Goal: Information Seeking & Learning: Check status

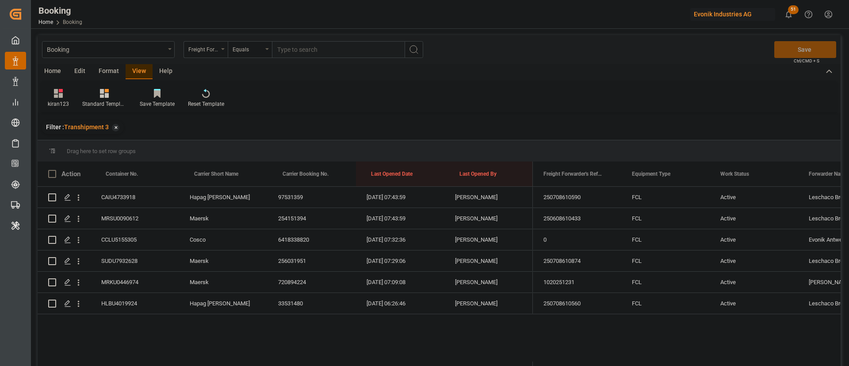
click at [107, 63] on div "Booking Freight Forwarder's Reference No. Equals Save Ctrl/CMD + S" at bounding box center [439, 49] width 803 height 29
click at [101, 68] on div "Format" at bounding box center [109, 71] width 34 height 15
click at [56, 103] on div "Filter Rows" at bounding box center [61, 104] width 26 height 8
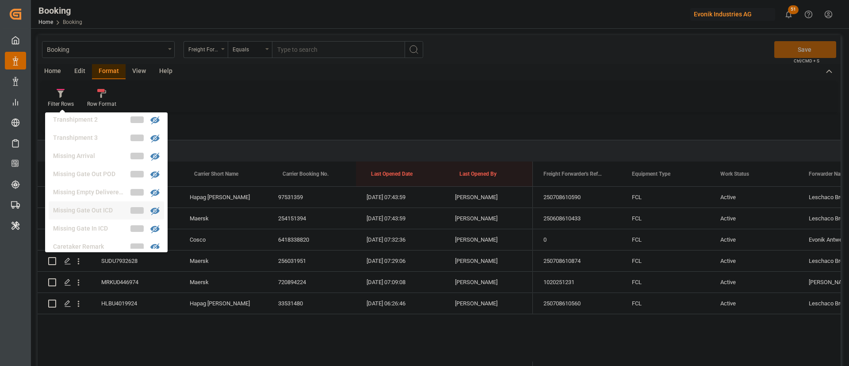
scroll to position [340, 0]
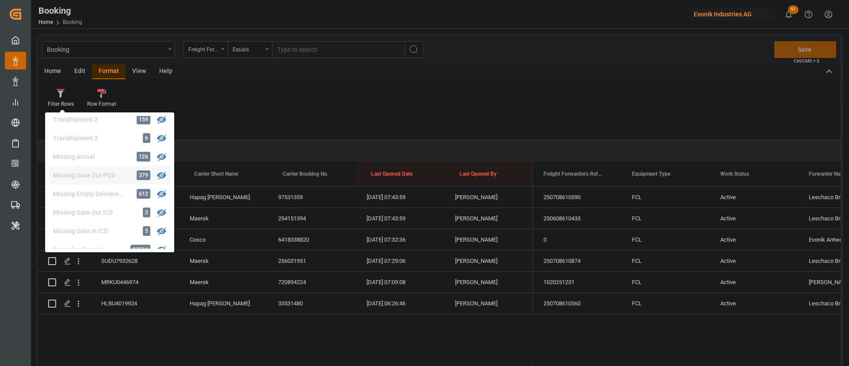
click at [105, 169] on div "Booking Freight Forwarder's Reference No. Equals Save Ctrl/CMD + S Home Edit Fo…" at bounding box center [439, 212] width 803 height 354
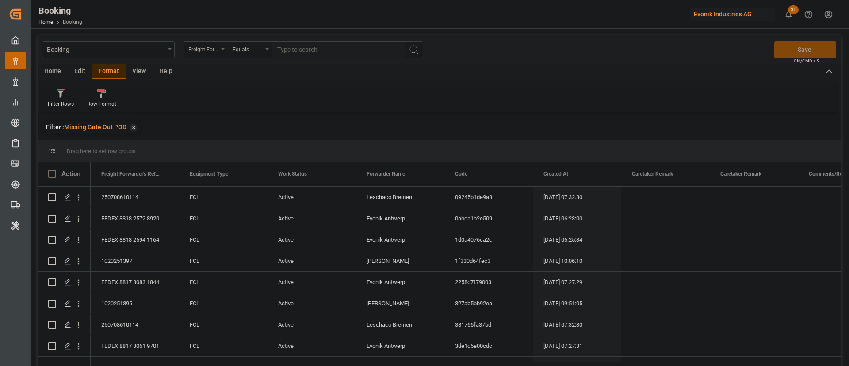
click at [139, 73] on div "View" at bounding box center [139, 71] width 27 height 15
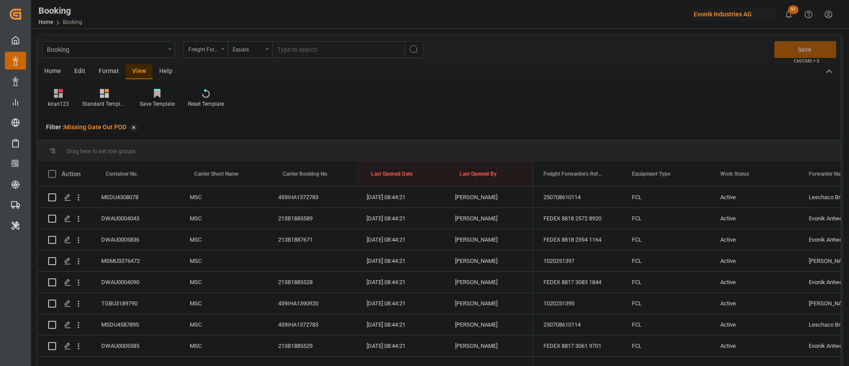
click at [64, 98] on div "kiran123" at bounding box center [58, 97] width 35 height 19
click at [78, 145] on div "kiran123" at bounding box center [91, 142] width 77 height 9
drag, startPoint x: 209, startPoint y: 169, endPoint x: 235, endPoint y: 154, distance: 30.0
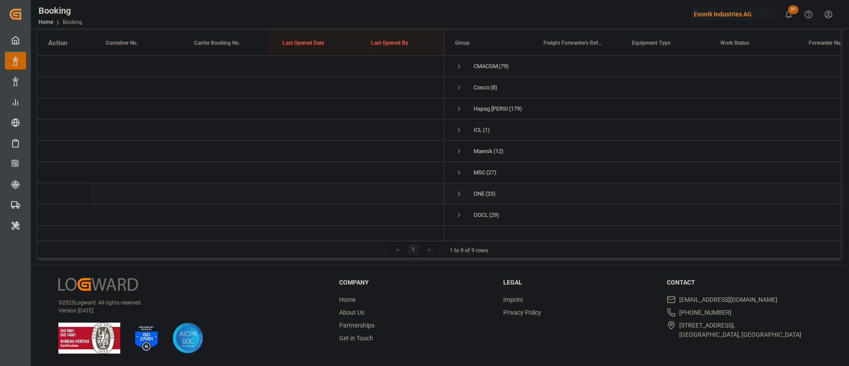
scroll to position [27, 0]
click at [454, 188] on div "OOCL (29)" at bounding box center [489, 198] width 88 height 21
click at [457, 188] on span "Press SPACE to select this row." at bounding box center [459, 198] width 8 height 20
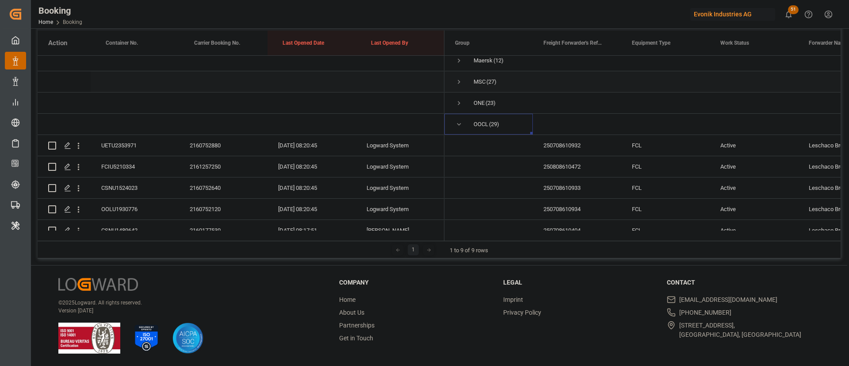
scroll to position [111, 0]
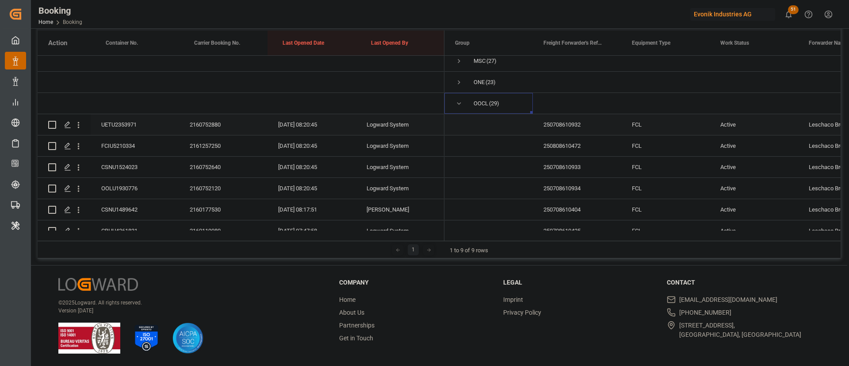
click at [205, 127] on div "2160752880" at bounding box center [223, 124] width 88 height 21
click at [118, 125] on div "UETU2353971" at bounding box center [135, 124] width 88 height 21
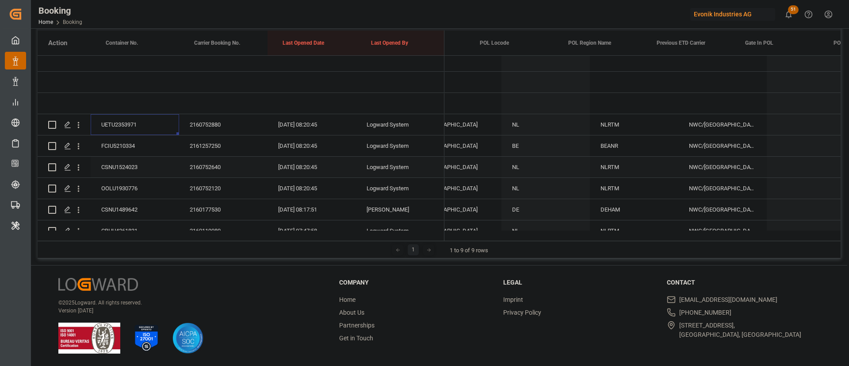
scroll to position [0, 0]
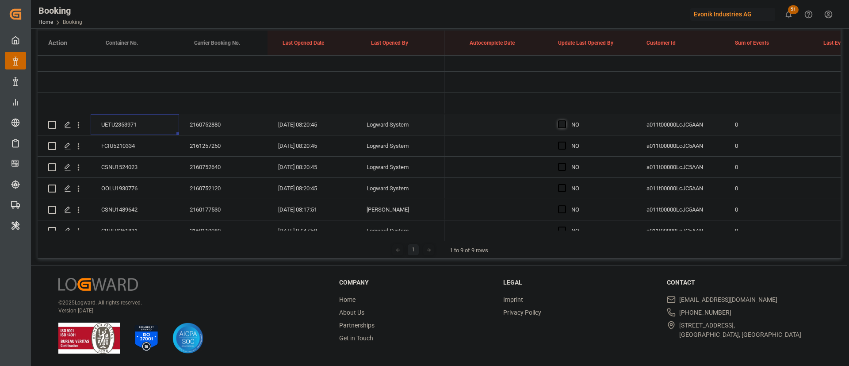
click at [564, 126] on span "Press SPACE to select this row." at bounding box center [562, 124] width 8 height 8
click at [565, 120] on input "Press SPACE to select this row." at bounding box center [565, 120] width 0 height 0
drag, startPoint x: 634, startPoint y: 132, endPoint x: 570, endPoint y: 167, distance: 72.8
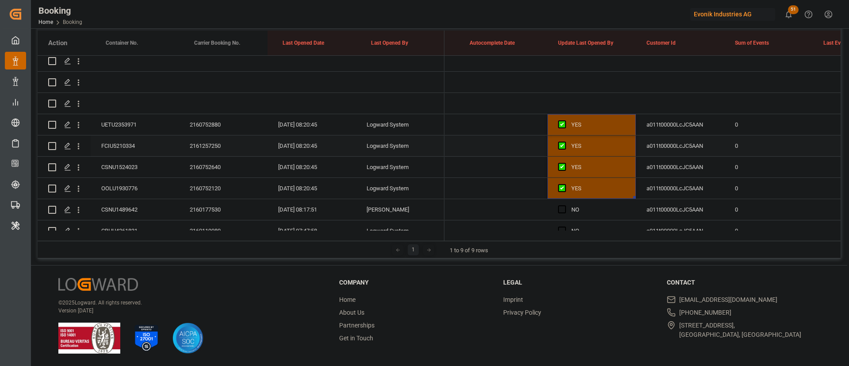
click at [140, 144] on div "FCIU5210334" at bounding box center [135, 145] width 88 height 21
click at [131, 165] on div "CSNU1524023" at bounding box center [135, 167] width 88 height 21
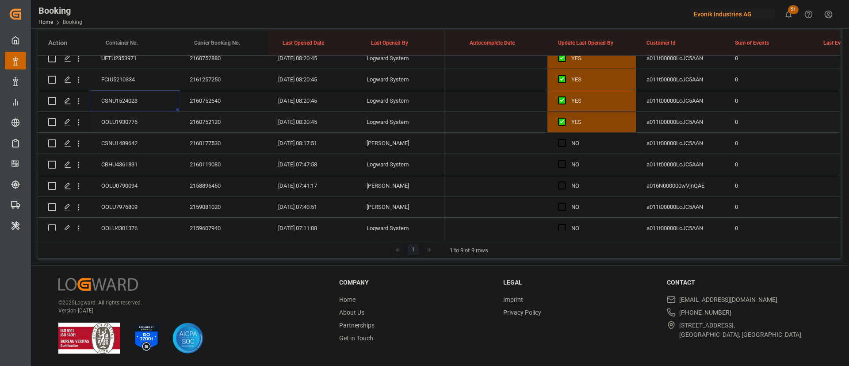
click at [121, 116] on div "OOLU1930776" at bounding box center [135, 121] width 88 height 21
click at [124, 161] on div "CBHU4361831" at bounding box center [135, 164] width 88 height 21
click at [564, 164] on span "Press SPACE to select this row." at bounding box center [562, 164] width 8 height 8
click at [565, 160] on input "Press SPACE to select this row." at bounding box center [565, 160] width 0 height 0
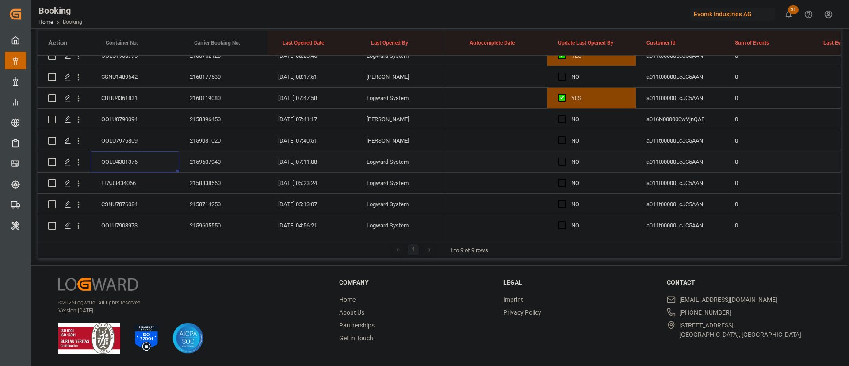
click at [140, 157] on div "OOLU4301376" at bounding box center [135, 161] width 88 height 21
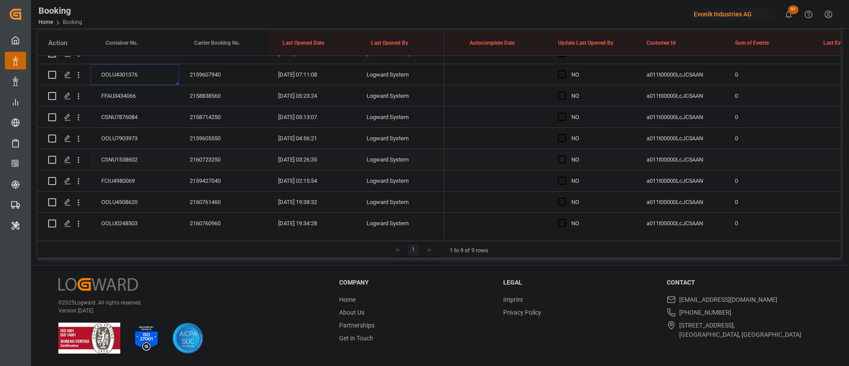
scroll to position [311, 0]
click at [119, 114] on div "FFAU3434066" at bounding box center [135, 116] width 88 height 21
click at [141, 133] on div "CSNU7876084" at bounding box center [135, 137] width 88 height 21
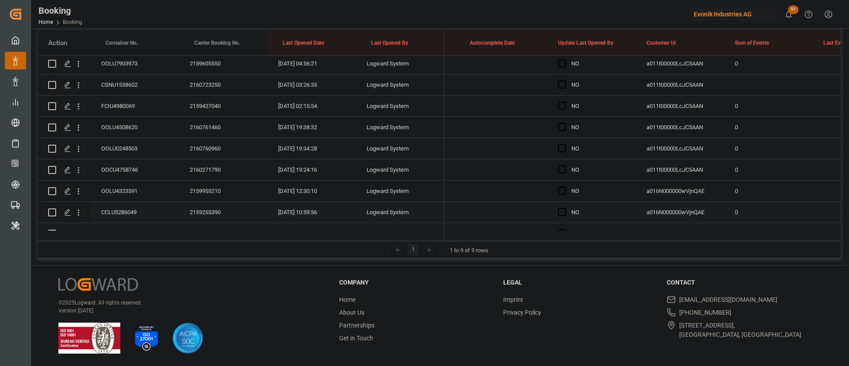
scroll to position [377, 0]
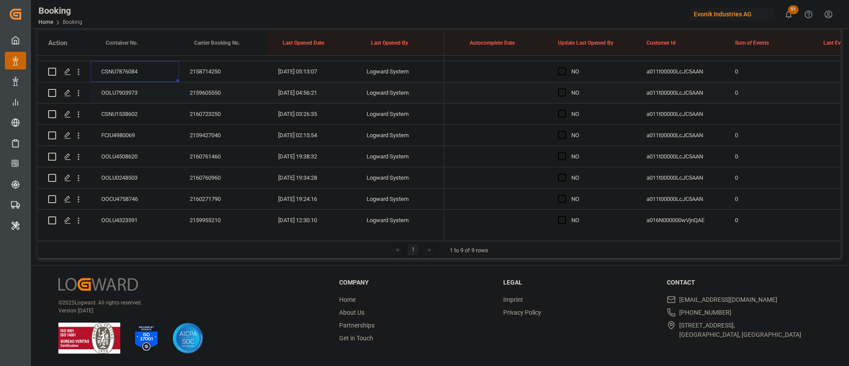
click at [136, 93] on div "OOLU7903973" at bounding box center [135, 92] width 88 height 21
click at [141, 116] on div "CSNU1538602" at bounding box center [135, 114] width 88 height 21
click at [142, 140] on div "FCIU4980069" at bounding box center [135, 135] width 88 height 21
click at [115, 154] on div "OOLU4508620" at bounding box center [135, 156] width 88 height 21
click at [158, 162] on div "OOLU4508620" at bounding box center [135, 156] width 88 height 21
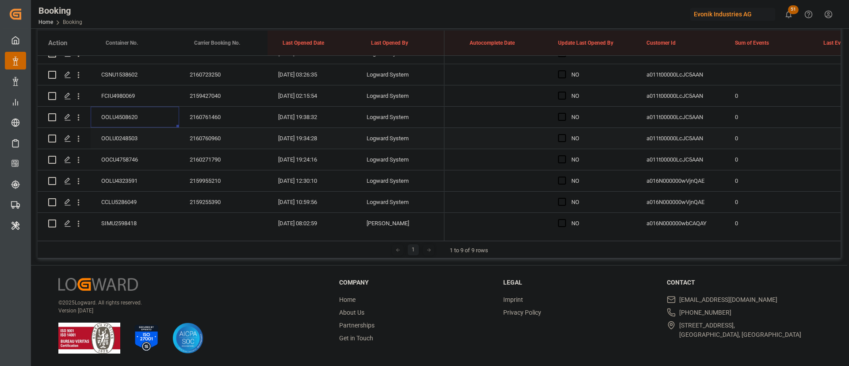
scroll to position [443, 0]
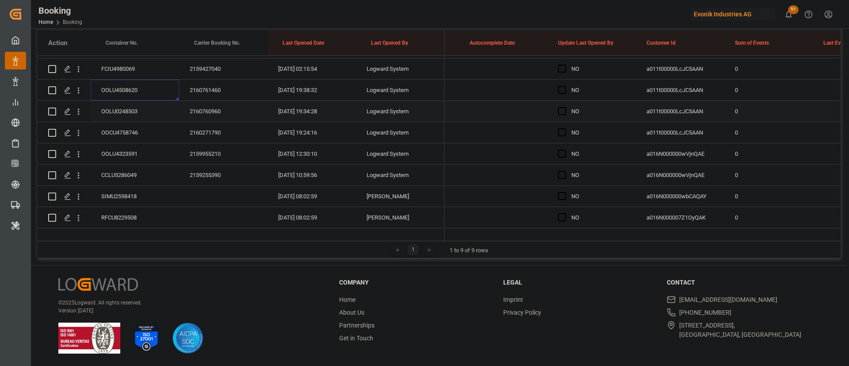
click at [137, 115] on div "OOLU0248503" at bounding box center [135, 111] width 88 height 21
click at [129, 129] on div "OOCU4758746" at bounding box center [135, 132] width 88 height 21
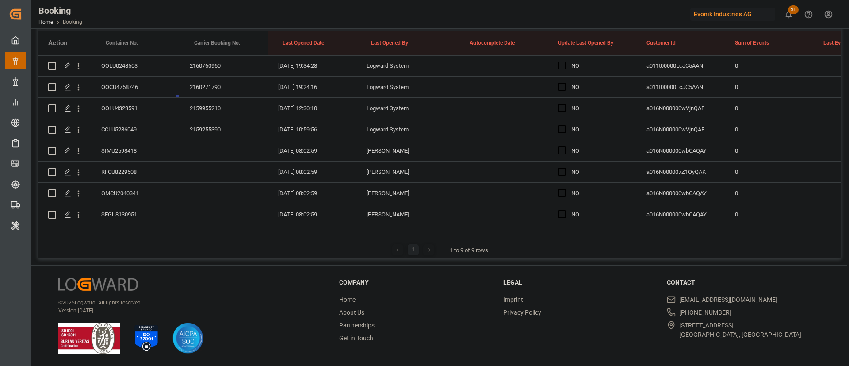
scroll to position [510, 0]
click at [123, 91] on div "OOLU4323591" at bounding box center [135, 87] width 88 height 21
click at [135, 108] on div "CCLU5286049" at bounding box center [135, 108] width 88 height 21
click at [133, 134] on div "SIMU2598418" at bounding box center [135, 129] width 88 height 21
click at [126, 150] on div "RFCU8229508" at bounding box center [135, 151] width 88 height 21
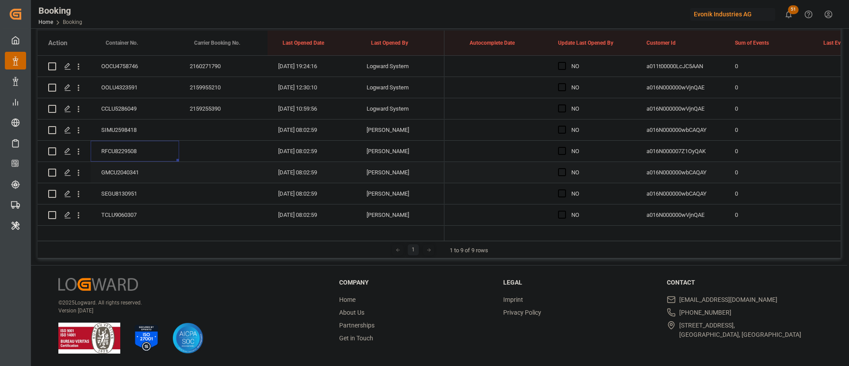
click at [125, 172] on div "GMCU2040341" at bounding box center [135, 172] width 88 height 21
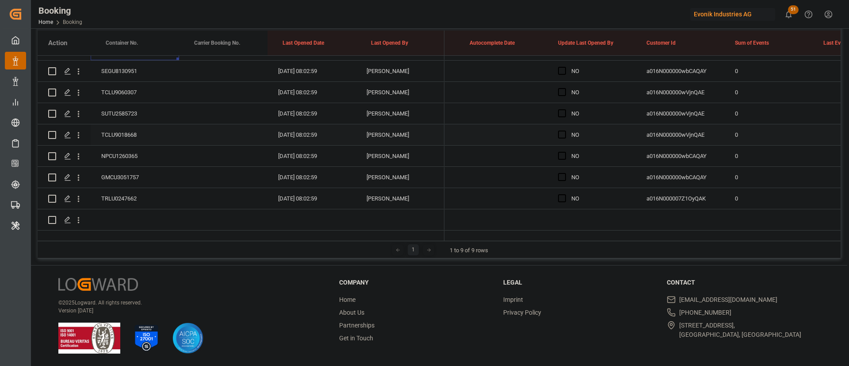
scroll to position [576, 0]
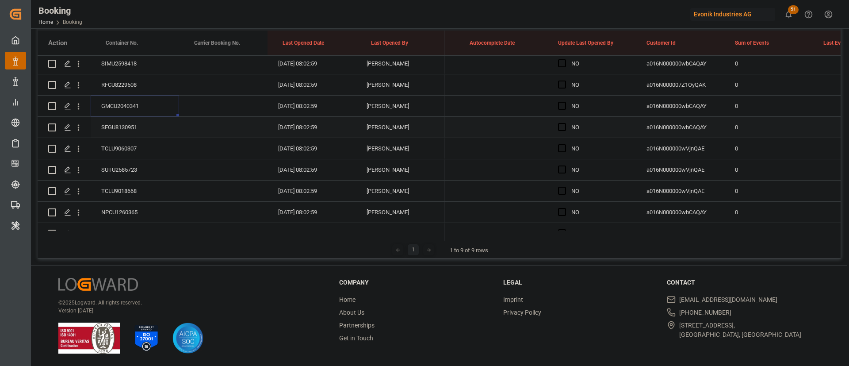
click at [125, 129] on div "SEGU8130951" at bounding box center [135, 127] width 88 height 21
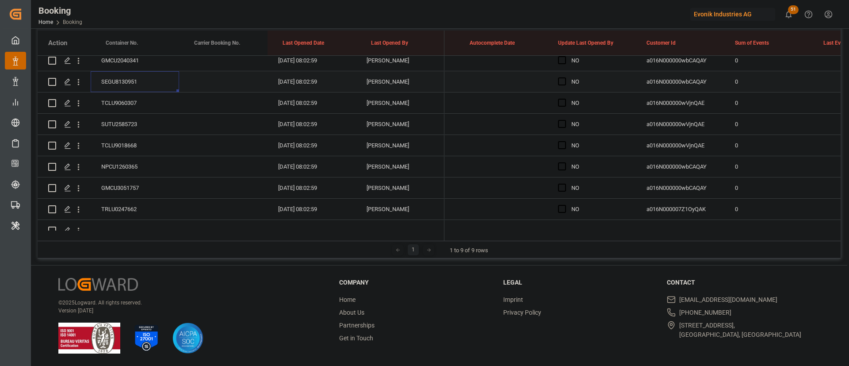
scroll to position [642, 0]
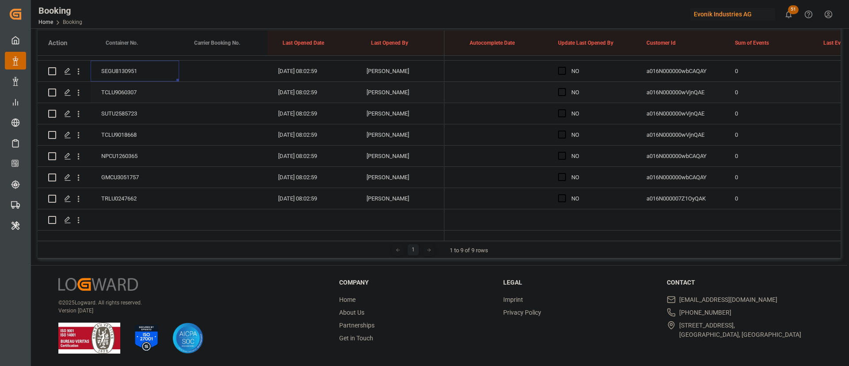
click at [120, 82] on div "TCLU9060307" at bounding box center [135, 92] width 88 height 21
click at [142, 103] on div "SUTU2585723" at bounding box center [135, 113] width 88 height 21
click at [142, 128] on div "TCLU9018668" at bounding box center [135, 134] width 88 height 21
click at [128, 146] on div "NPCU1260365" at bounding box center [135, 156] width 88 height 21
click at [133, 167] on div "GMCU3051757" at bounding box center [135, 177] width 88 height 21
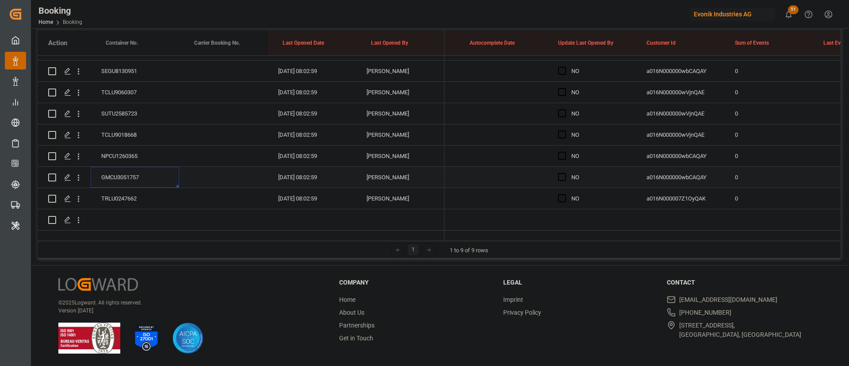
click at [127, 169] on div "GMCU3051757" at bounding box center [135, 177] width 88 height 21
click at [123, 188] on div "TRLU0247662" at bounding box center [135, 198] width 88 height 21
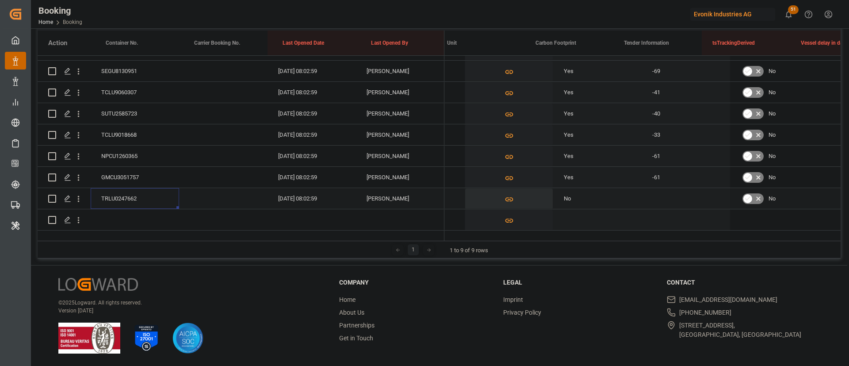
scroll to position [0, 7515]
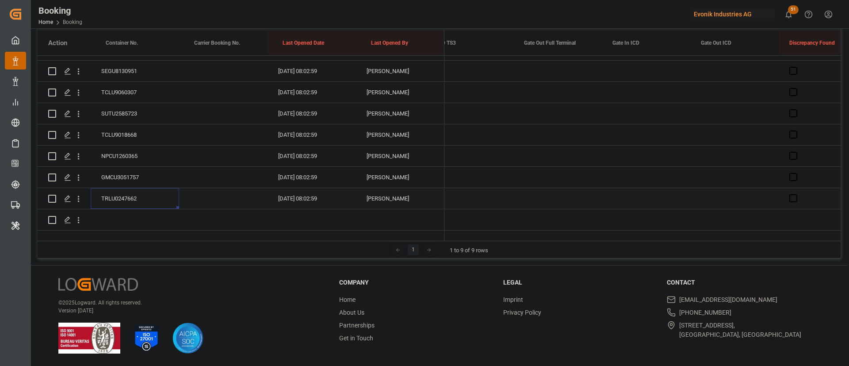
click at [549, 188] on div "Press SPACE to select this row." at bounding box center [558, 198] width 88 height 21
click at [573, 285] on div "11 12 13 14 15 16 17" at bounding box center [584, 285] width 121 height 17
click at [571, 285] on div "13" at bounding box center [566, 285] width 11 height 11
type input "13.08.2025 00:00"
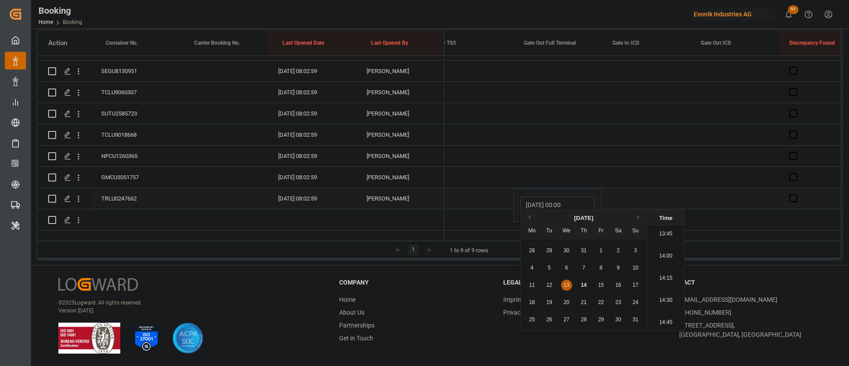
click at [527, 188] on div "13.08.2025 00:00" at bounding box center [558, 205] width 88 height 35
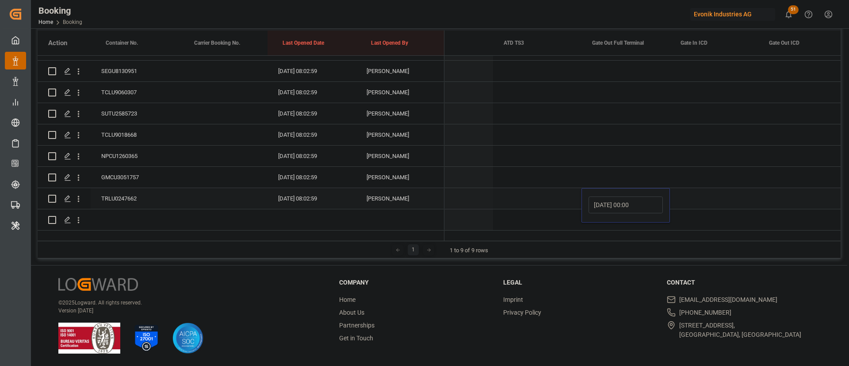
click at [513, 155] on div "Press SPACE to select this row." at bounding box center [537, 156] width 88 height 21
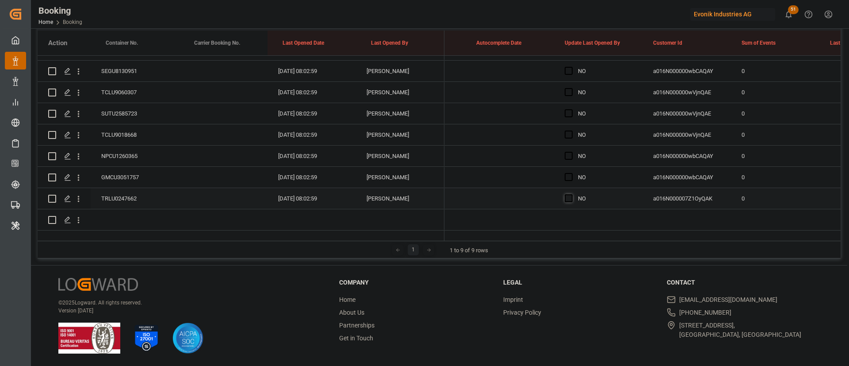
click at [568, 194] on span "Press SPACE to select this row." at bounding box center [569, 198] width 8 height 8
click at [572, 194] on input "Press SPACE to select this row." at bounding box center [572, 194] width 0 height 0
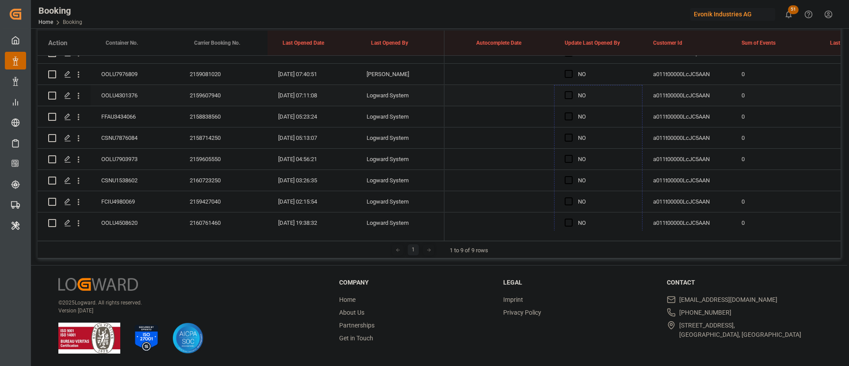
drag, startPoint x: 642, startPoint y: 196, endPoint x: 576, endPoint y: 98, distance: 118.4
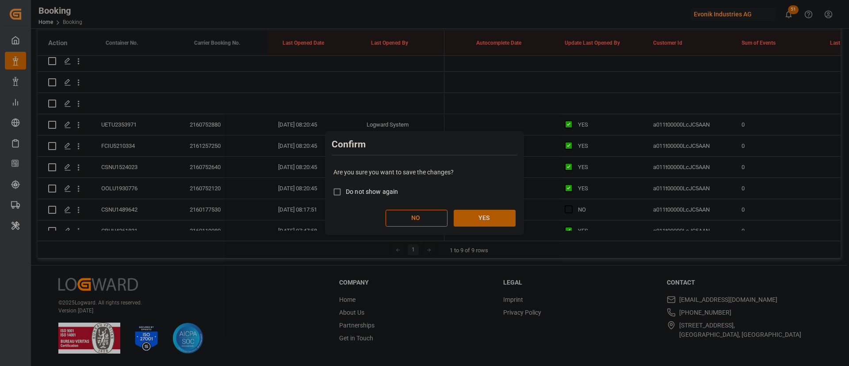
click at [499, 213] on button "YES" at bounding box center [485, 218] width 62 height 17
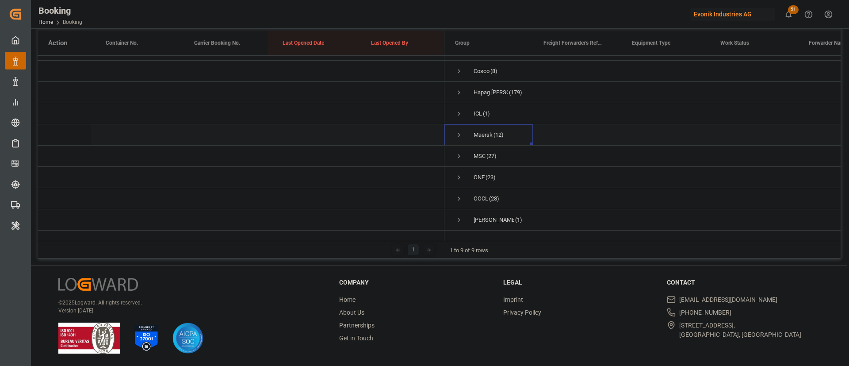
click at [459, 125] on span "Press SPACE to select this row." at bounding box center [459, 135] width 8 height 20
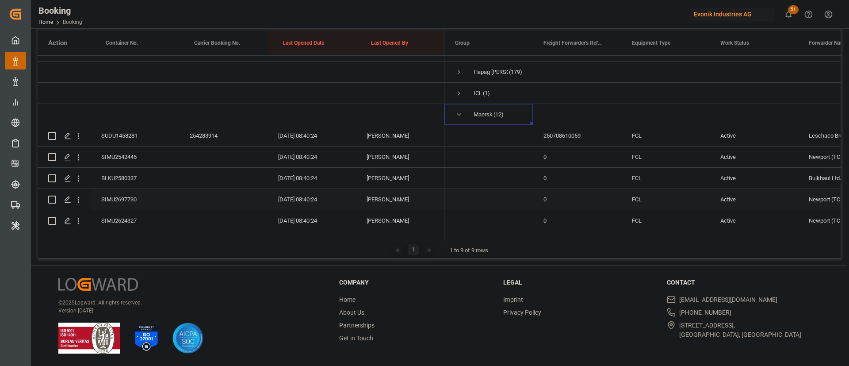
scroll to position [27, 0]
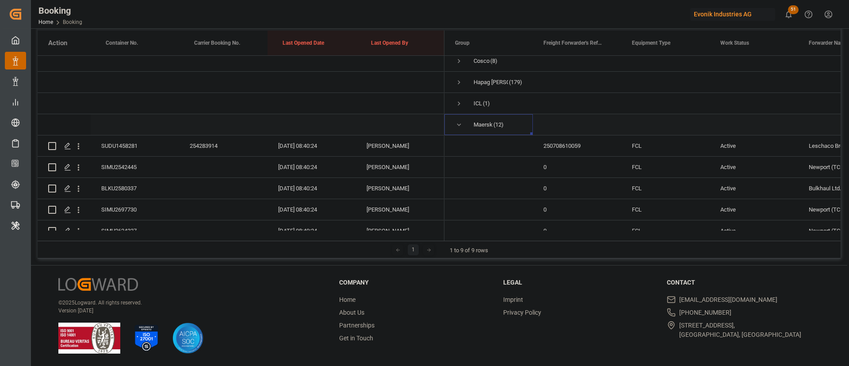
click at [457, 123] on span "Press SPACE to select this row." at bounding box center [459, 125] width 8 height 8
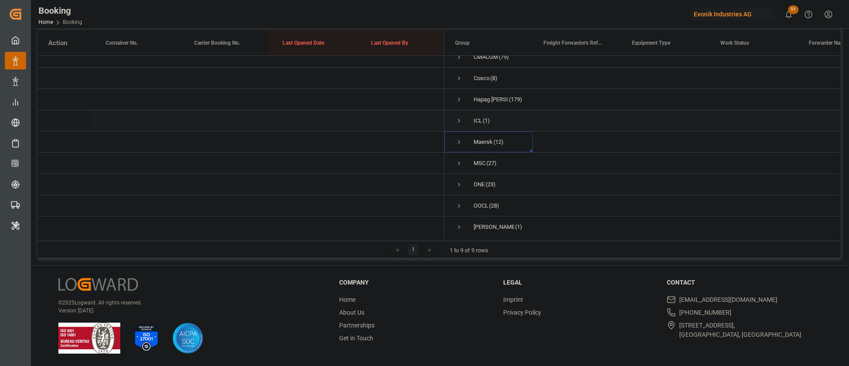
scroll to position [0, 0]
click at [461, 92] on span "Press SPACE to select this row." at bounding box center [459, 87] width 8 height 20
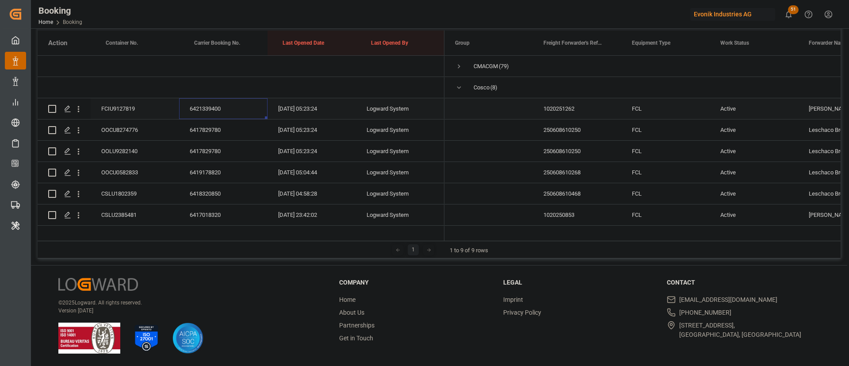
click at [194, 114] on div "6421339400" at bounding box center [223, 108] width 88 height 21
click at [220, 124] on div "6417829780" at bounding box center [223, 129] width 88 height 21
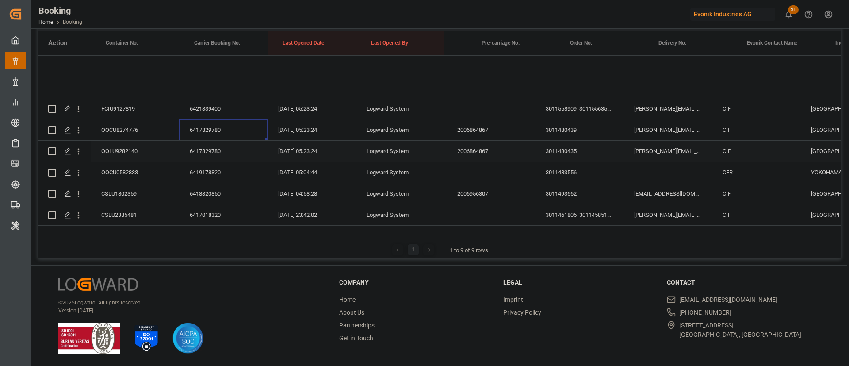
scroll to position [0, 2035]
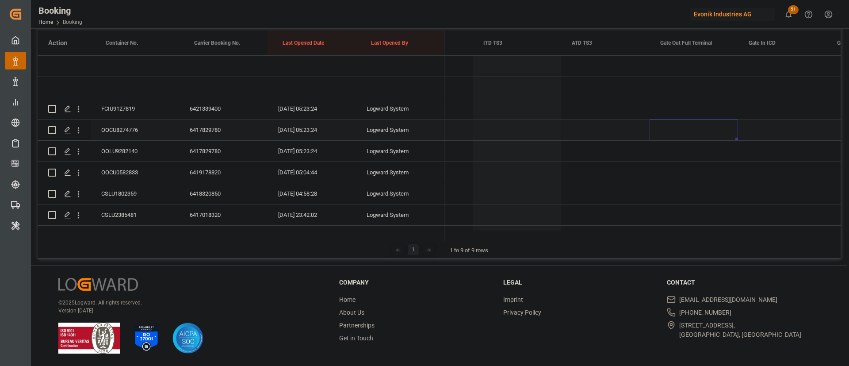
click at [682, 131] on div "Press SPACE to select this row." at bounding box center [694, 129] width 88 height 21
click at [723, 226] on span "14" at bounding box center [720, 226] width 6 height 6
type input "14.08.2025 00:00"
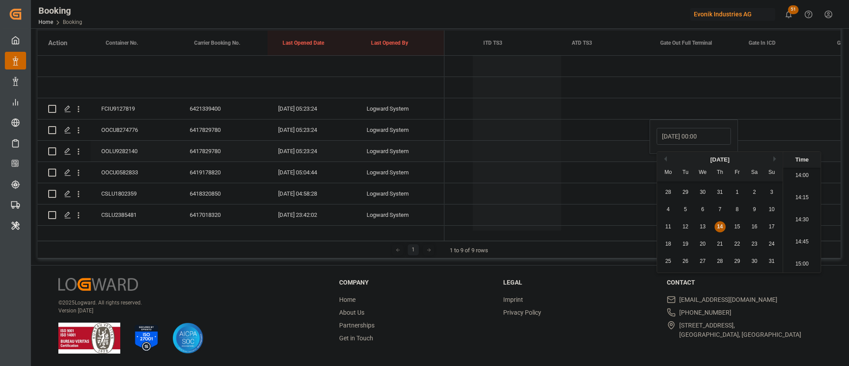
click at [206, 156] on div "6417829780" at bounding box center [223, 151] width 88 height 21
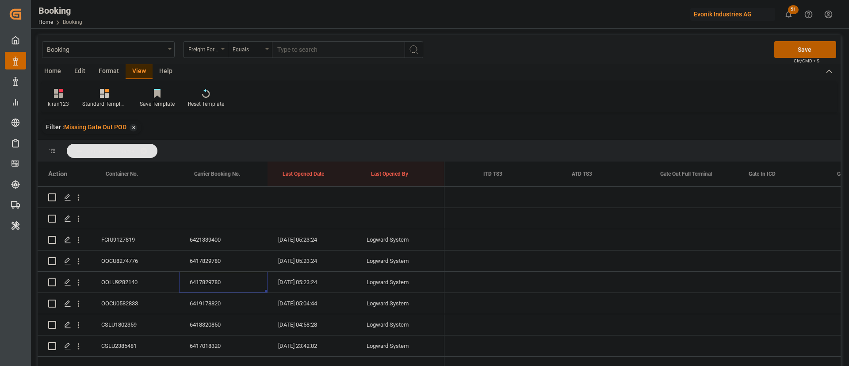
scroll to position [0, 11474]
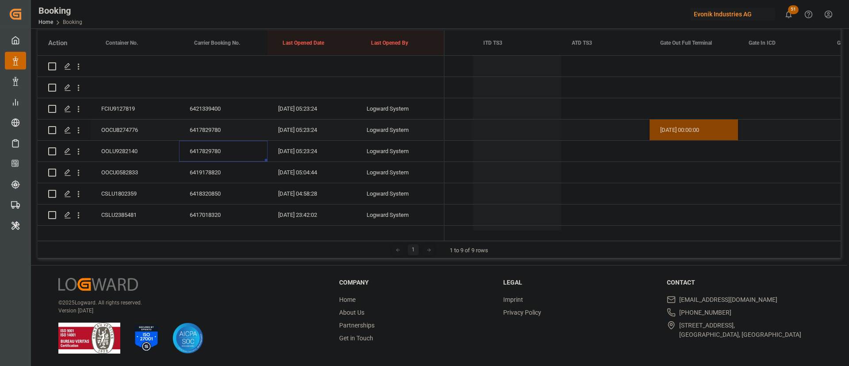
click at [714, 133] on div "[DATE] 00:00:00" at bounding box center [694, 129] width 88 height 21
drag, startPoint x: 737, startPoint y: 139, endPoint x: 730, endPoint y: 154, distance: 16.0
click at [226, 173] on div "6419178820" at bounding box center [223, 172] width 88 height 21
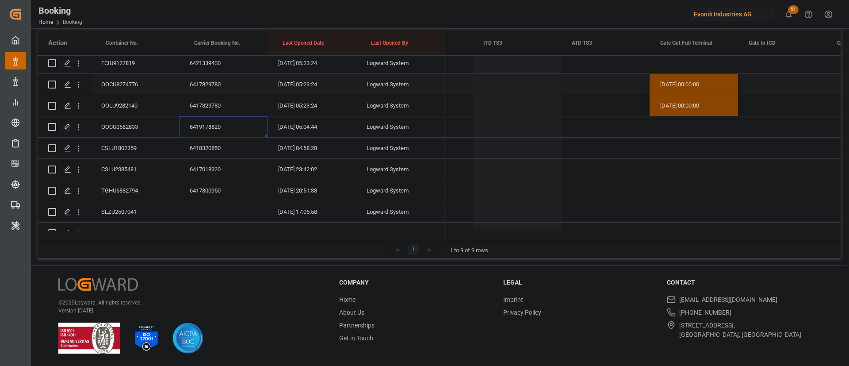
scroll to position [66, 0]
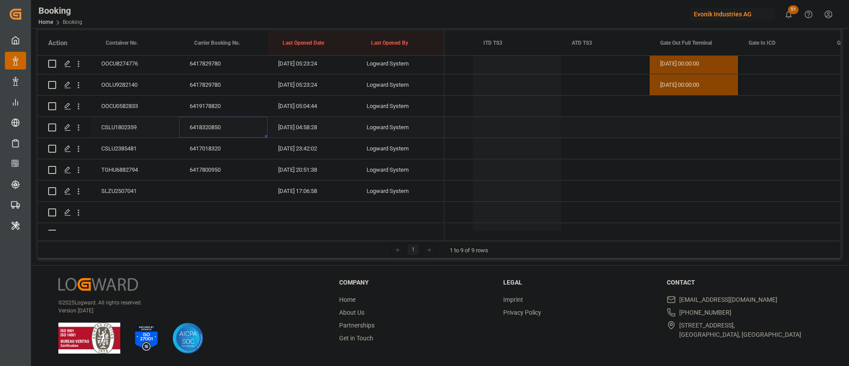
click at [218, 134] on div "6418320850" at bounding box center [223, 127] width 88 height 21
click at [76, 124] on icon "open menu" at bounding box center [78, 127] width 9 height 9
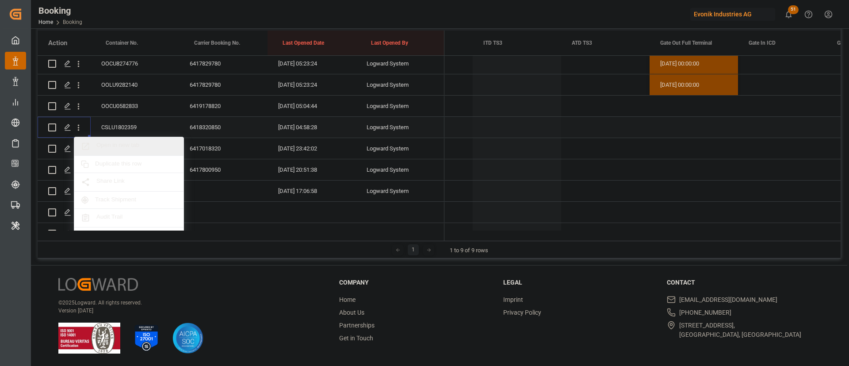
click at [156, 143] on span "Open in new tab" at bounding box center [136, 146] width 81 height 9
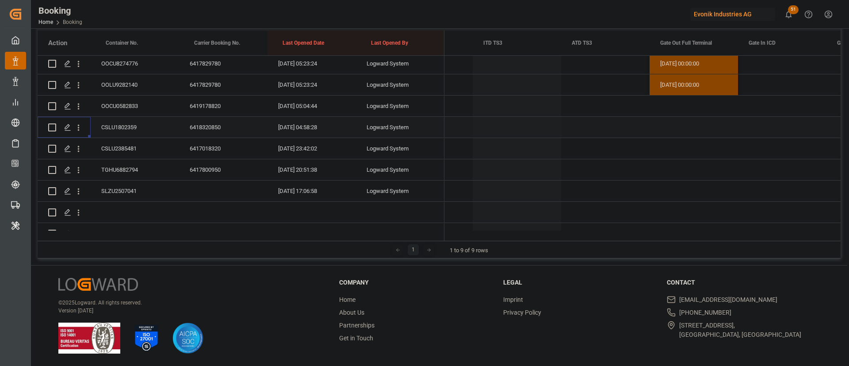
click at [207, 144] on div "6417018320" at bounding box center [223, 148] width 88 height 21
click at [224, 151] on div "6417018320" at bounding box center [223, 148] width 88 height 21
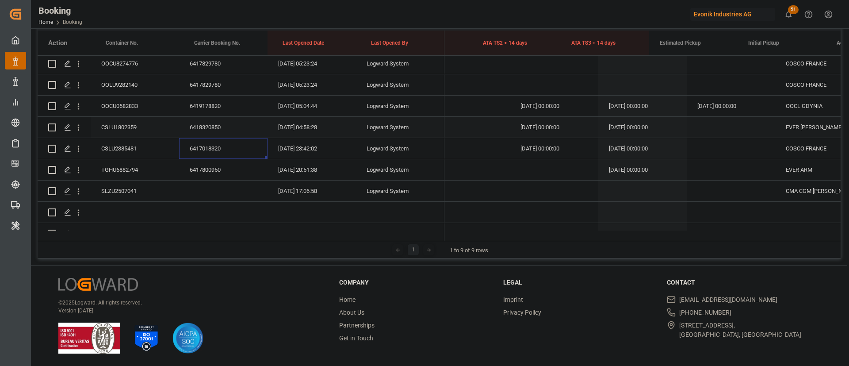
scroll to position [0, 8054]
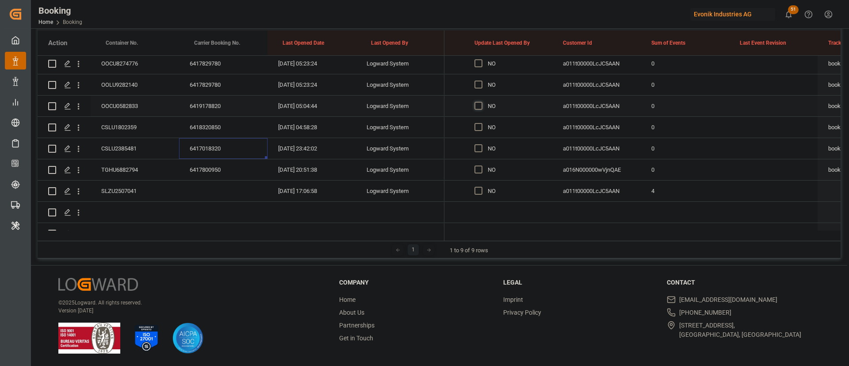
click at [479, 106] on span "Press SPACE to select this row." at bounding box center [479, 106] width 8 height 8
click at [481, 102] on input "Press SPACE to select this row." at bounding box center [481, 102] width 0 height 0
click at [476, 146] on span "Press SPACE to select this row." at bounding box center [479, 148] width 8 height 8
click at [481, 144] on input "Press SPACE to select this row." at bounding box center [481, 144] width 0 height 0
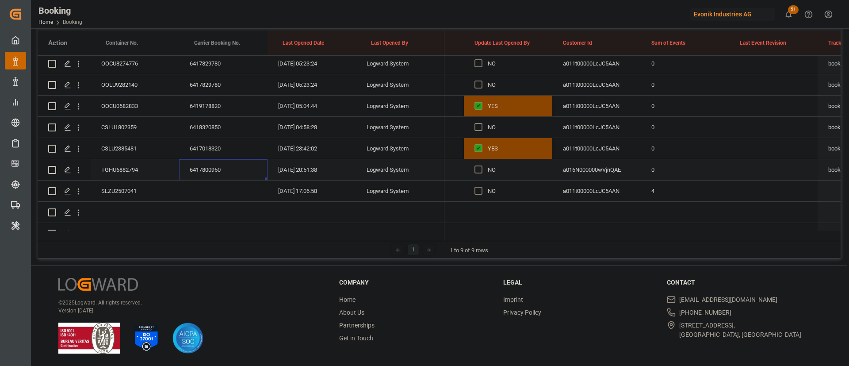
click at [210, 169] on div "6417800950" at bounding box center [223, 169] width 88 height 21
click at [116, 187] on div "SLZU2507041" at bounding box center [135, 191] width 88 height 21
drag, startPoint x: 476, startPoint y: 192, endPoint x: 478, endPoint y: 182, distance: 10.8
click at [477, 192] on span "Press SPACE to select this row." at bounding box center [479, 191] width 8 height 8
click at [481, 187] on input "Press SPACE to select this row." at bounding box center [481, 187] width 0 height 0
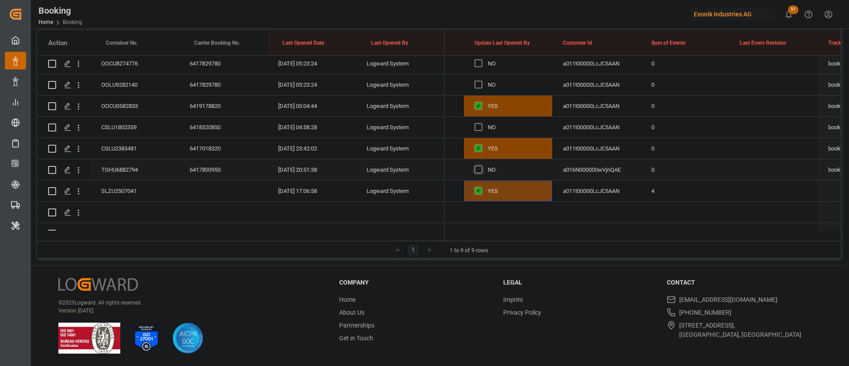
click at [478, 168] on span "Press SPACE to select this row." at bounding box center [479, 169] width 8 height 8
click at [481, 165] on input "Press SPACE to select this row." at bounding box center [481, 165] width 0 height 0
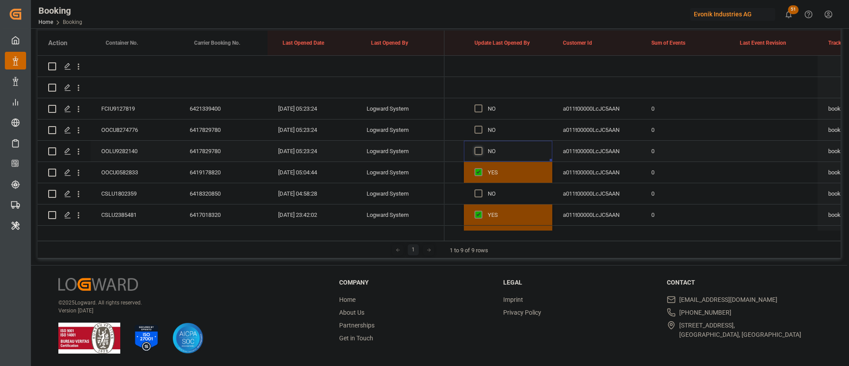
click at [477, 150] on span "Press SPACE to select this row." at bounding box center [479, 151] width 8 height 8
click at [481, 147] on input "Press SPACE to select this row." at bounding box center [481, 147] width 0 height 0
click at [480, 128] on span "Press SPACE to select this row." at bounding box center [479, 130] width 8 height 8
click at [481, 126] on input "Press SPACE to select this row." at bounding box center [481, 126] width 0 height 0
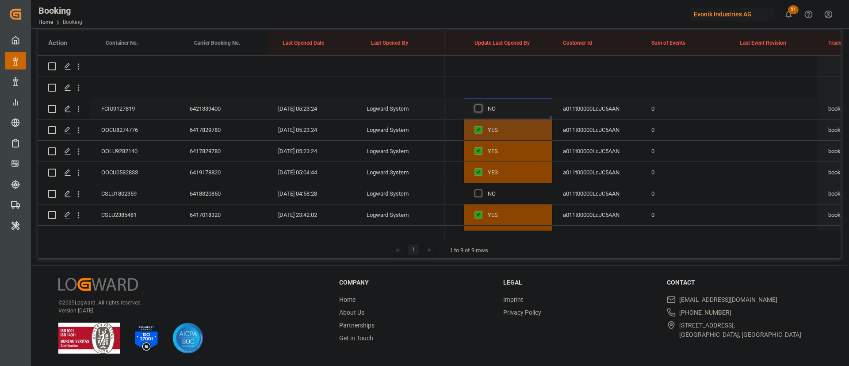
click at [477, 104] on span "Press SPACE to select this row." at bounding box center [479, 108] width 8 height 8
click at [481, 104] on input "Press SPACE to select this row." at bounding box center [481, 104] width 0 height 0
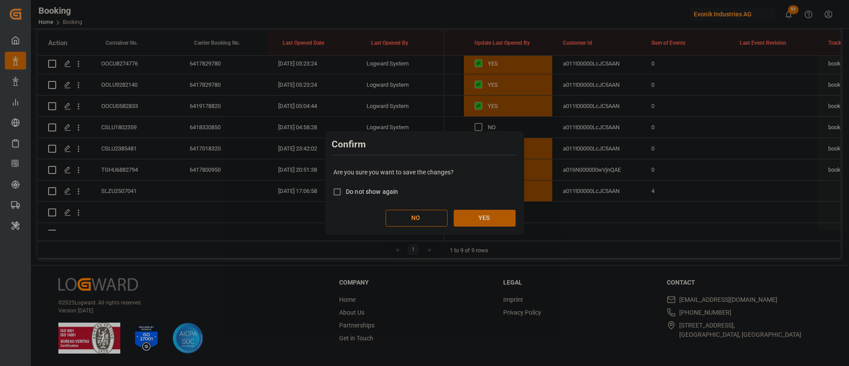
click at [495, 219] on button "YES" at bounding box center [485, 218] width 62 height 17
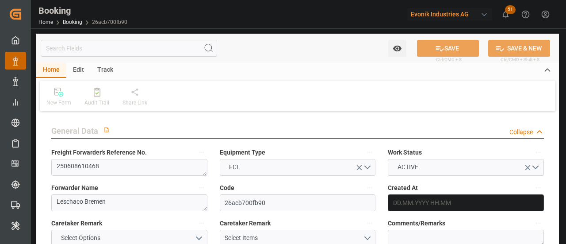
type input "13.05.2025 12:50"
type input "[DATE]"
type input "10.06.2025 00:00"
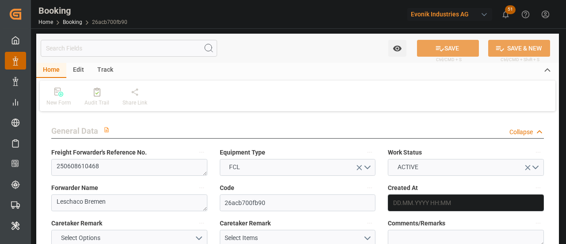
type input "10.06.2025 00:00"
type input "[DATE]"
type input "23.06.2025 00:30"
type input "22.06.2025 00:00"
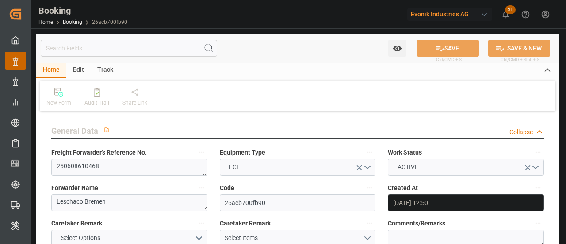
type input "23.06.2025 01:11"
type input "18.06.2025 01:03"
type input "01.08.2025 13:00"
type input "01.08.2025 00:00"
type input "01.08.2025"
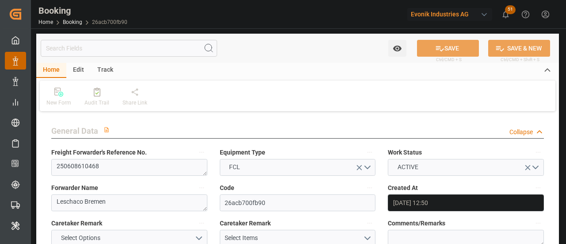
type input "01.08.2025 00:13"
type input "19.07.2025 21:30"
type input "21.07.2025 00:00"
type input "20.07.2025 00:57"
type input "30.07.2025 20:19"
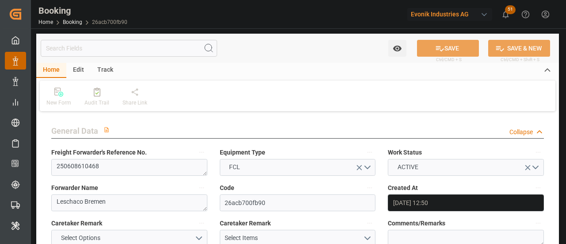
type input "25.07.2025 00:00"
type input "31.07.2025 07:29"
type input "[DATE]"
type input "14.08.2025 04:58"
type input "[DATE]"
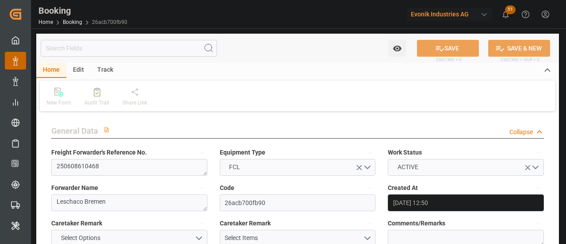
type input "12.06.2025 08:55"
type input "22.06.2025 17:02"
type input "22.06.2025 04:00"
type input "23.06.2025 02:09"
type input "19.07.2025 14:00"
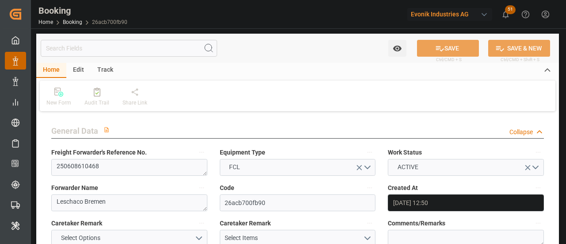
type input "20.07.2025 01:09"
type input "19.07.2025 23:56"
type input "20.07.2025 05:53"
type input "30.07.2025 21:43"
type input "30.07.2025 14:13"
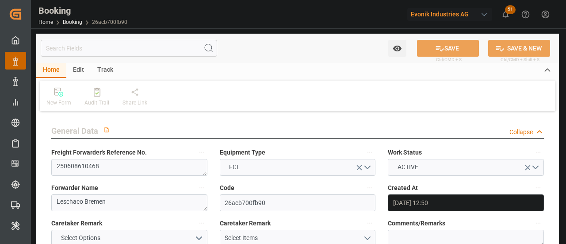
type input "31.07.2025 07:29"
type input "01.08.2025 13:00"
type input "31.07.2025 23:58"
type input "02.08.2025 02:19"
type input "01.08.2025 02:39"
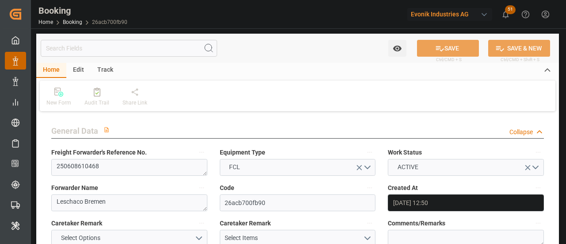
type input "01.08.2025 20:00"
type input "27.07.2025 14:30"
type input "05.08.2025 02:39"
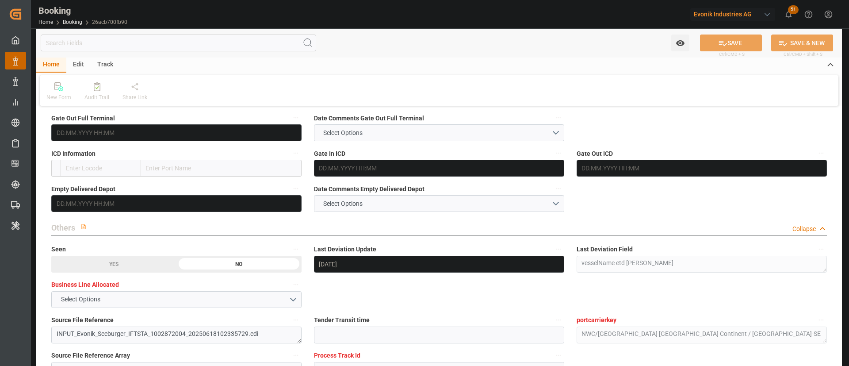
scroll to position [1261, 0]
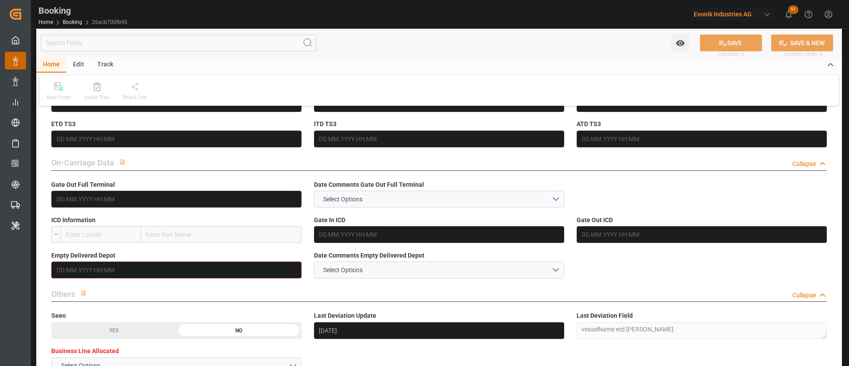
click at [104, 243] on input "text" at bounding box center [176, 269] width 250 height 17
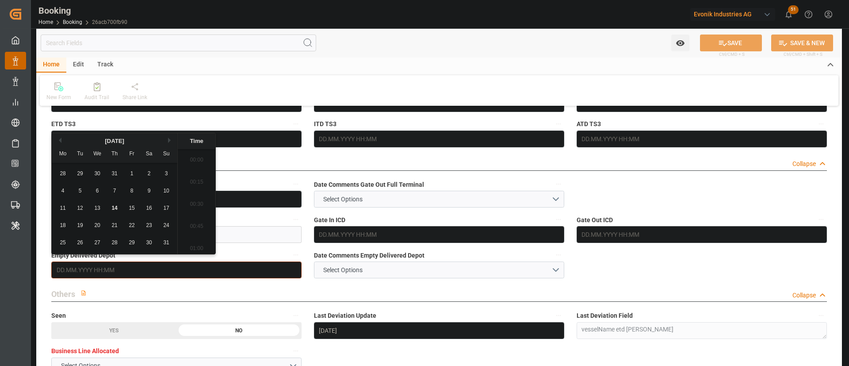
scroll to position [1242, 0]
click at [117, 211] on div "14" at bounding box center [114, 208] width 11 height 11
type input "14.08.2025 00:00"
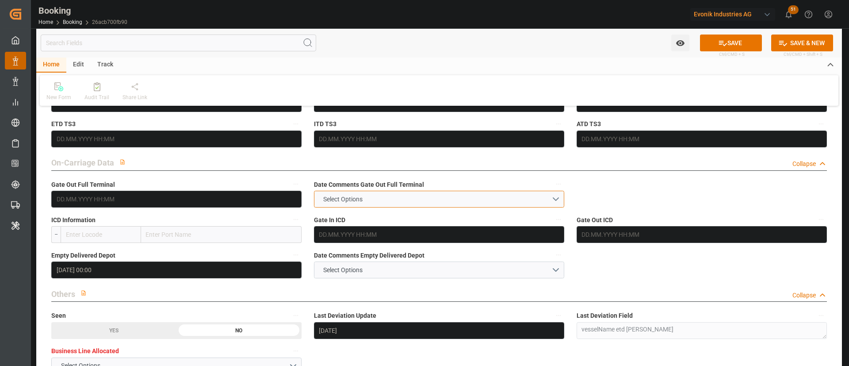
click at [366, 201] on span "Select Options" at bounding box center [343, 199] width 48 height 9
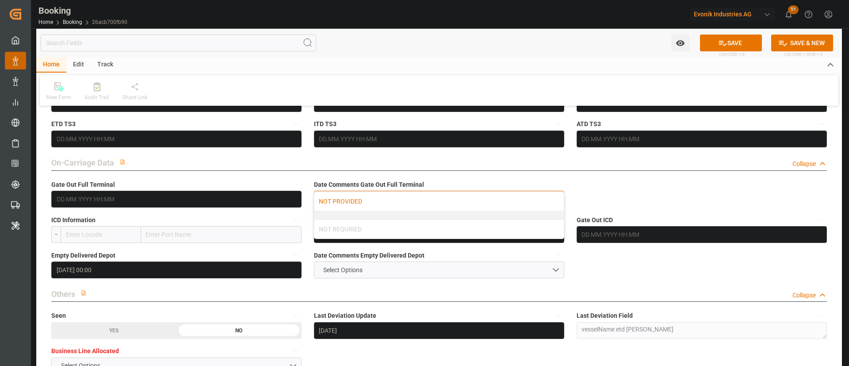
click at [380, 200] on div "NOT PROVIDED" at bounding box center [440, 201] width 250 height 19
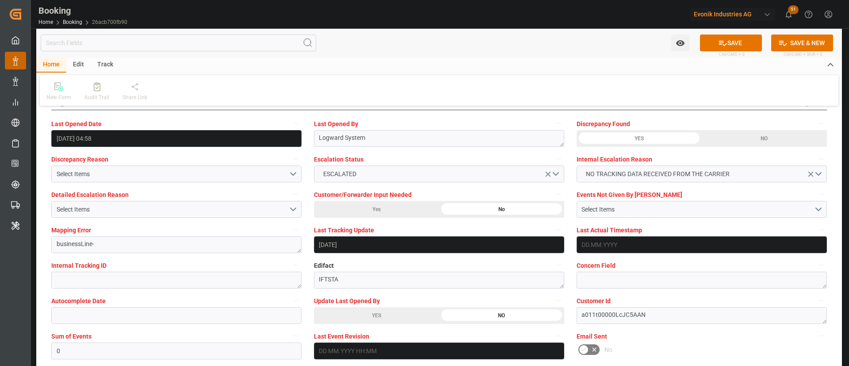
scroll to position [1659, 0]
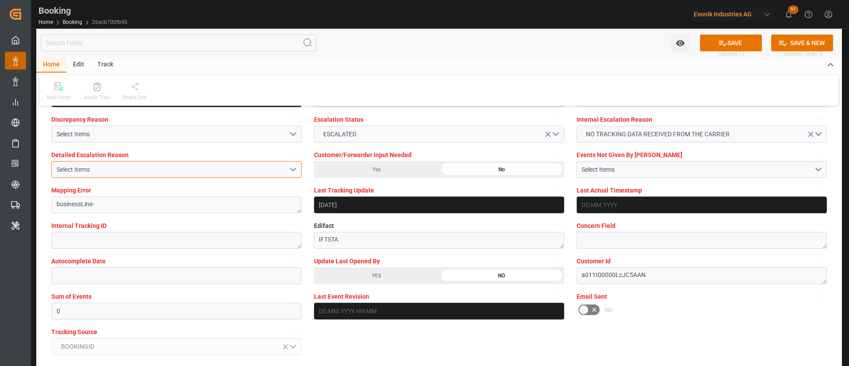
click at [105, 174] on button "Select Items" at bounding box center [176, 169] width 250 height 17
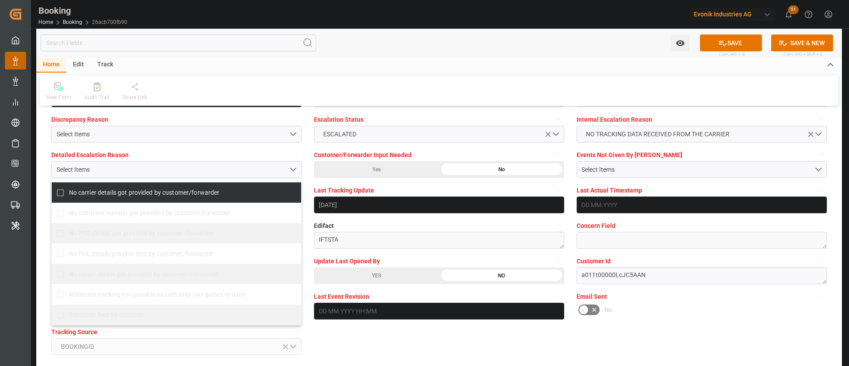
click at [306, 183] on div "Mapping Error businessLine-" at bounding box center [176, 198] width 263 height 35
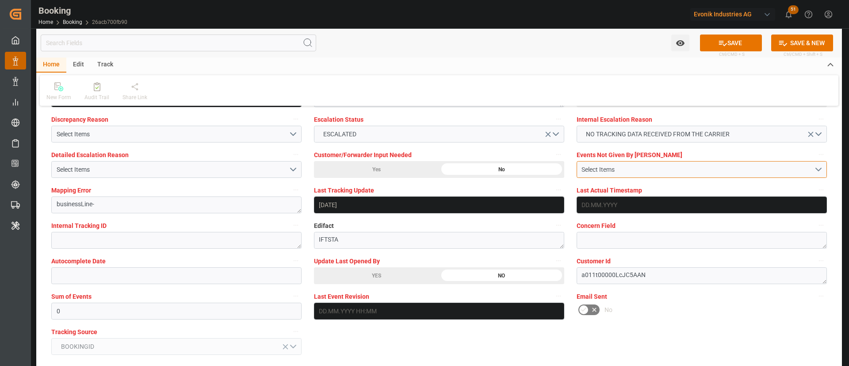
click at [566, 173] on div "Select Items" at bounding box center [698, 169] width 232 height 9
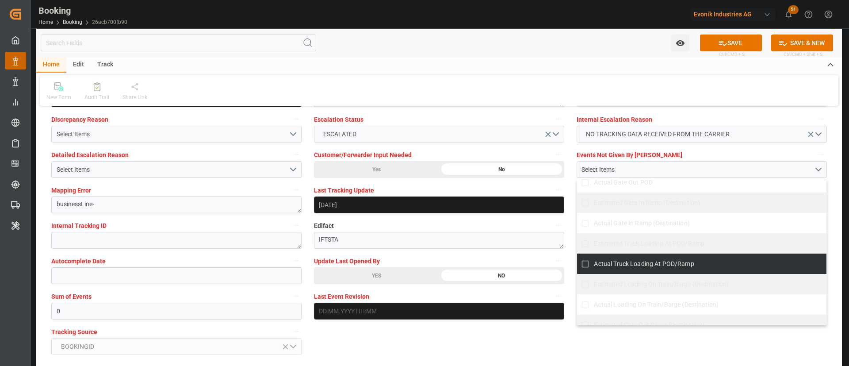
scroll to position [597, 0]
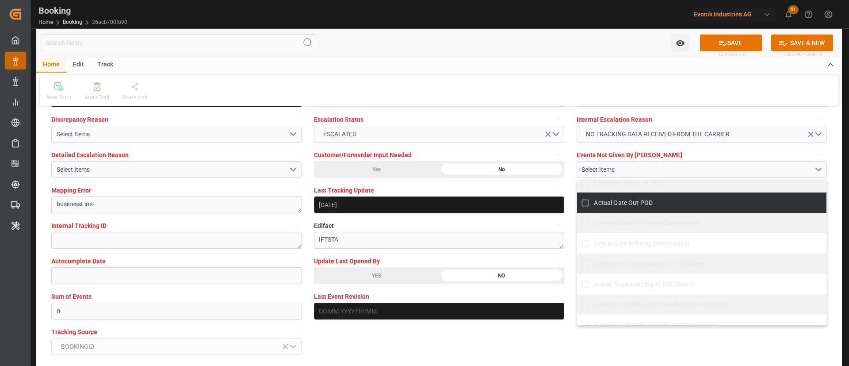
click at [566, 200] on span "Actual Gate Out POD" at bounding box center [623, 202] width 59 height 7
checkbox input "true"
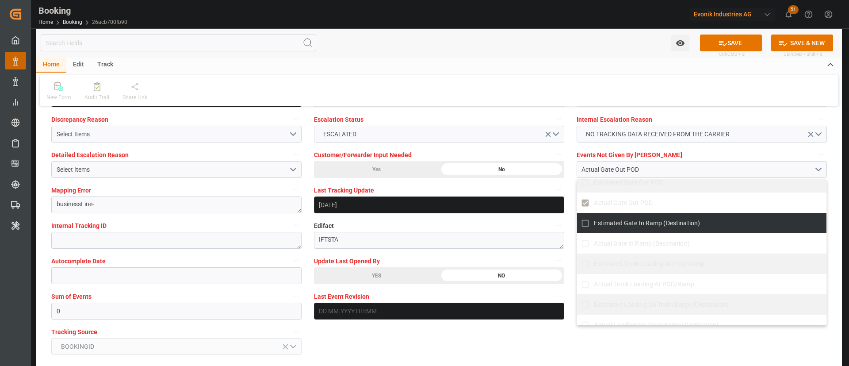
click at [566, 219] on div "Concern Field" at bounding box center [702, 233] width 263 height 35
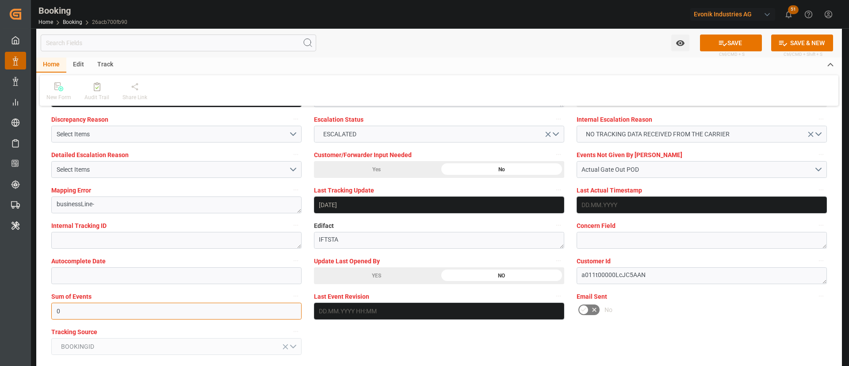
click at [88, 243] on input "0" at bounding box center [176, 311] width 250 height 17
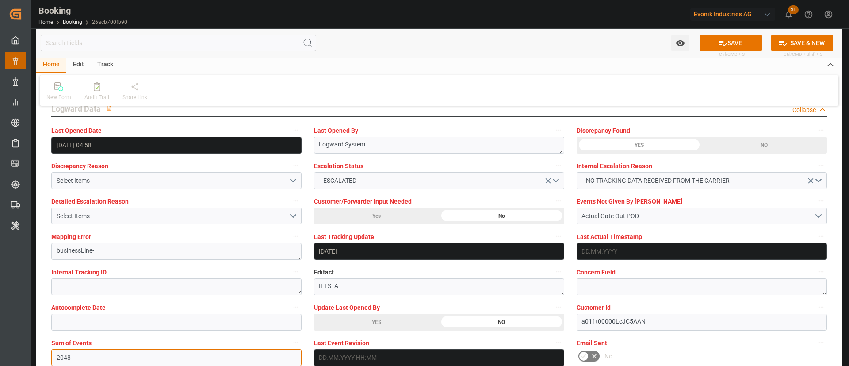
scroll to position [1593, 0]
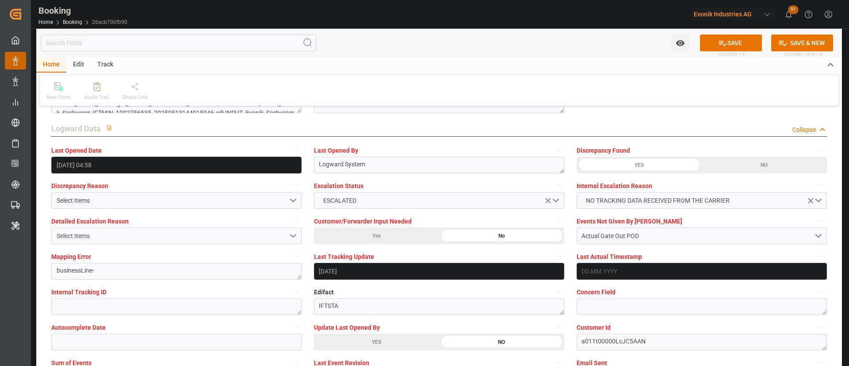
type input "2048"
click at [177, 238] on div "Select Items" at bounding box center [173, 235] width 232 height 9
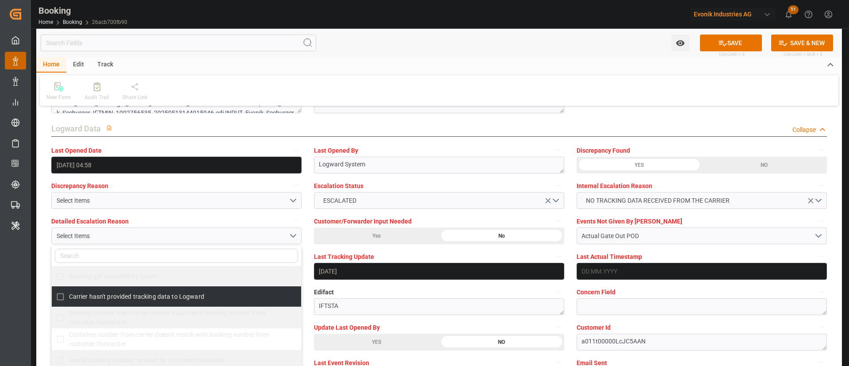
click at [132, 243] on span "Carrier hasn't provided tracking data to Logward" at bounding box center [136, 296] width 135 height 7
checkbox input "true"
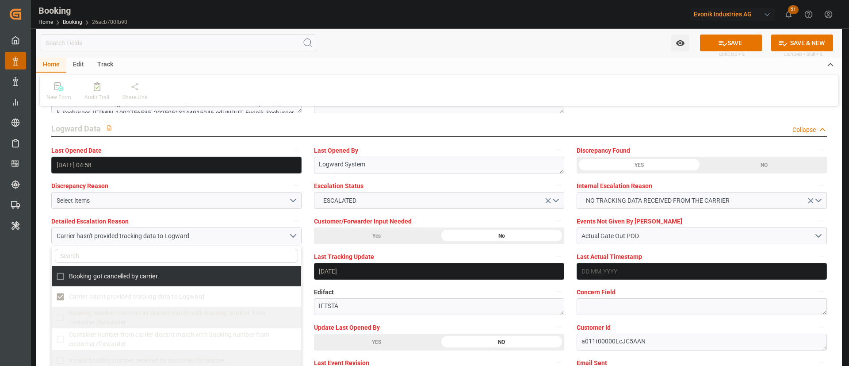
click at [305, 227] on div "Detailed Escalation Reason Carrier hasn't provided tracking data to Logward Boo…" at bounding box center [176, 229] width 263 height 35
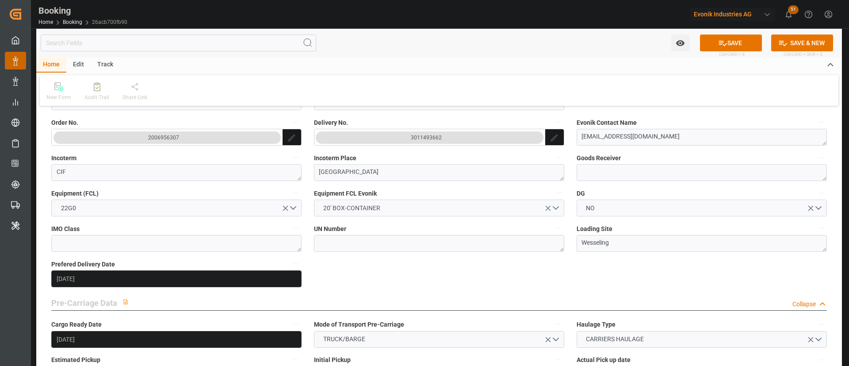
scroll to position [265, 0]
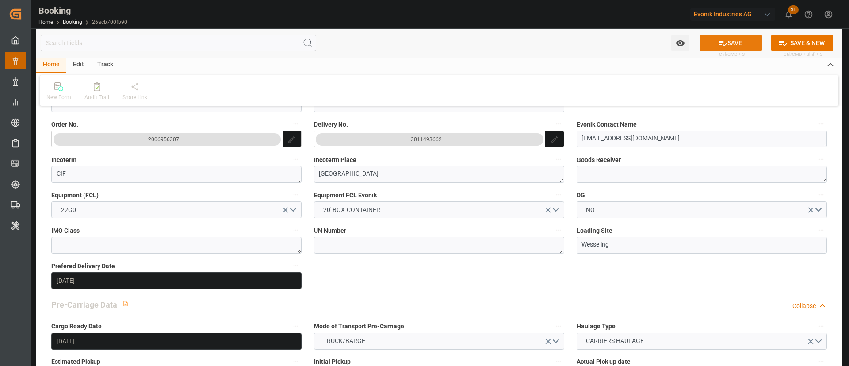
click at [566, 43] on icon at bounding box center [722, 42] width 9 height 9
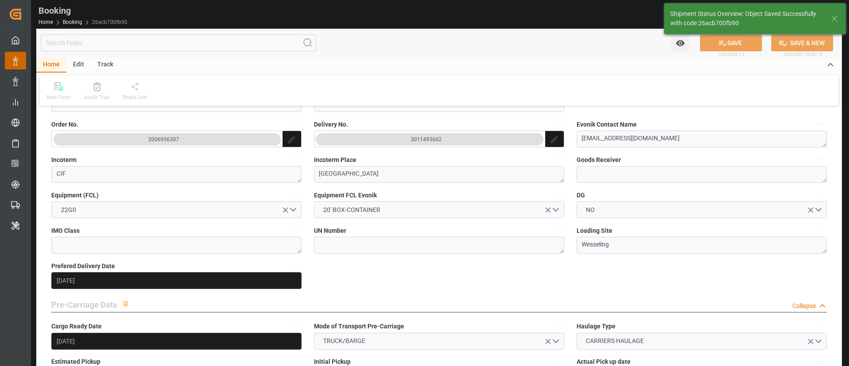
type textarea "Kiran Hari"
type input "14.08.2025 09:06"
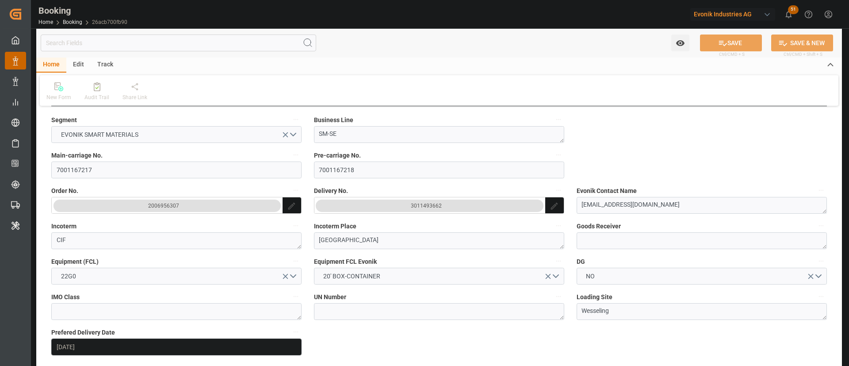
scroll to position [0, 0]
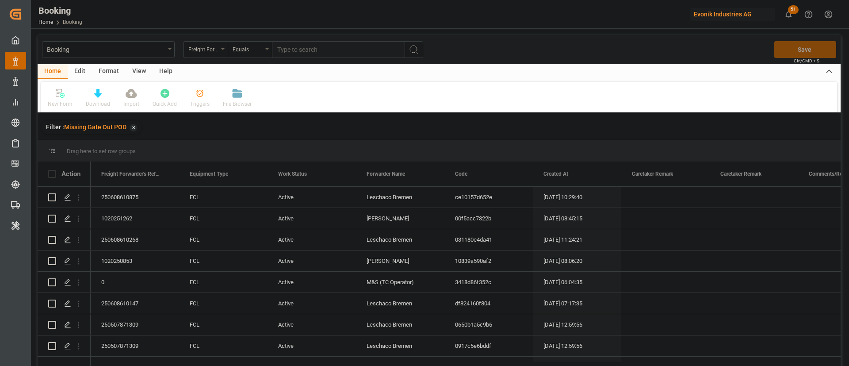
click at [144, 72] on div "View" at bounding box center [139, 71] width 27 height 15
click at [67, 106] on div "Default" at bounding box center [56, 97] width 31 height 19
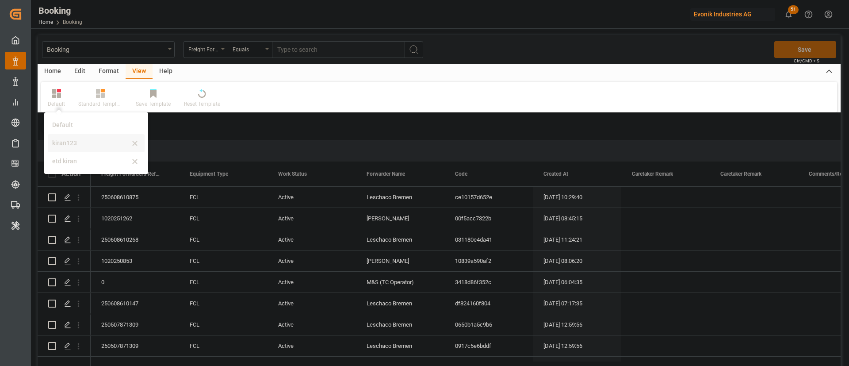
click at [96, 143] on div "kiran123" at bounding box center [90, 142] width 77 height 9
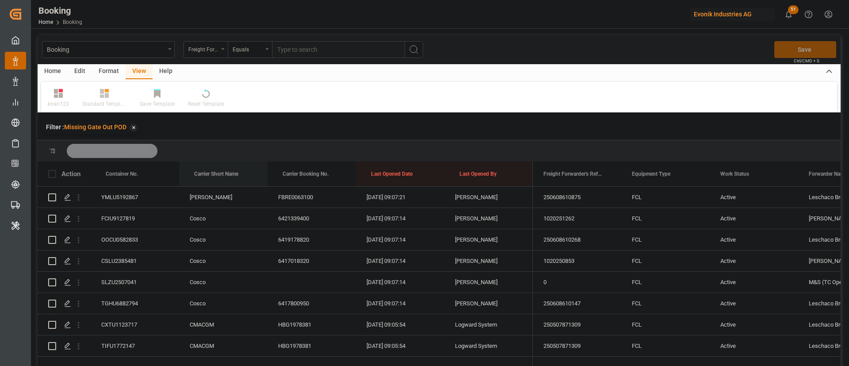
drag, startPoint x: 212, startPoint y: 172, endPoint x: 222, endPoint y: 161, distance: 14.7
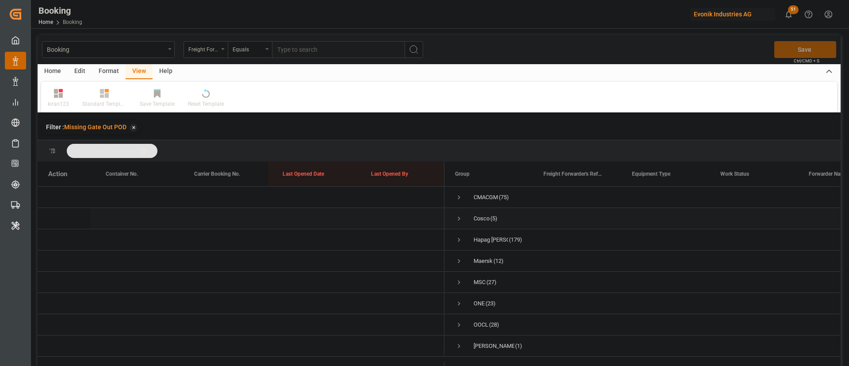
scroll to position [66, 0]
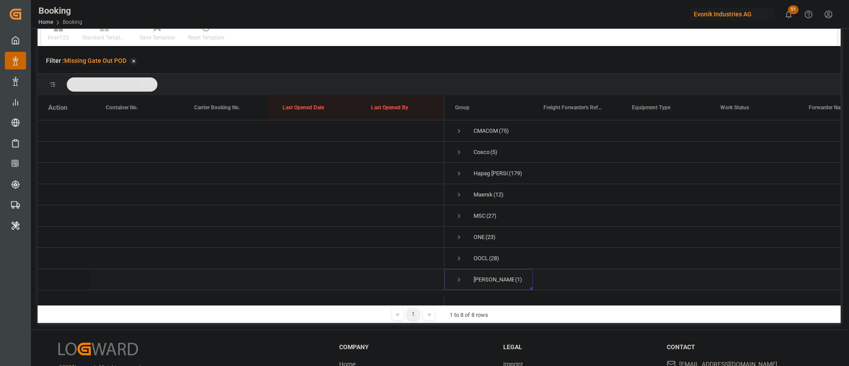
click at [454, 272] on div "Yang Ming (1)" at bounding box center [489, 279] width 88 height 21
click at [461, 276] on span "Press SPACE to select this row." at bounding box center [459, 280] width 8 height 8
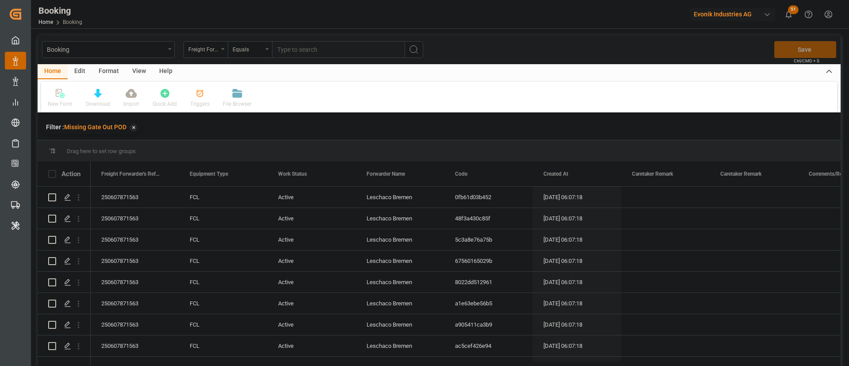
click at [117, 64] on div "Format" at bounding box center [109, 71] width 34 height 15
click at [63, 100] on div "Filter Rows" at bounding box center [61, 104] width 26 height 8
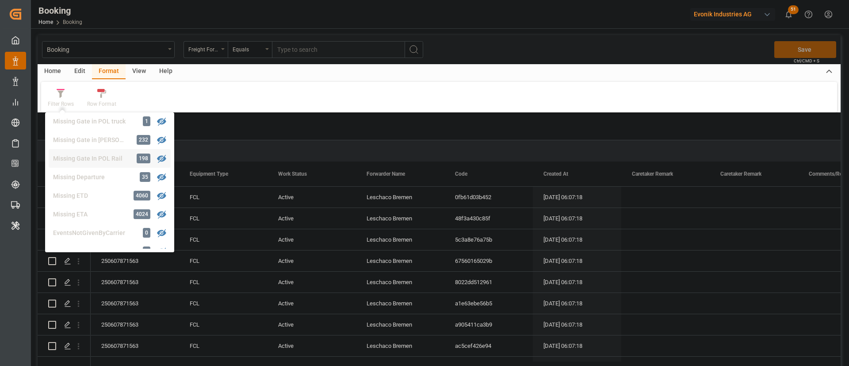
scroll to position [200, 0]
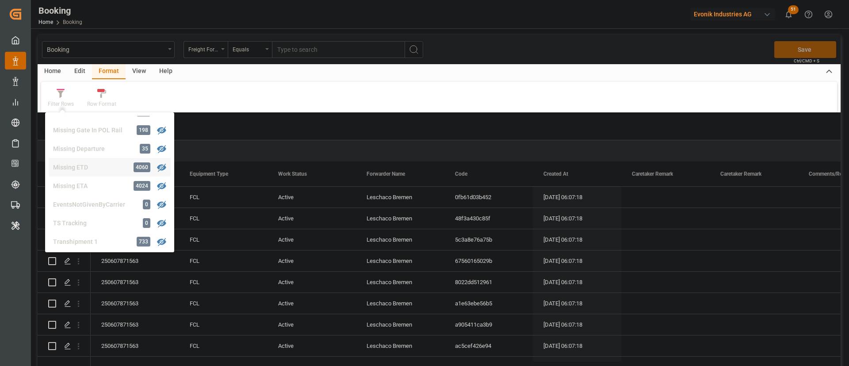
click at [96, 163] on div "Missing ETD" at bounding box center [91, 167] width 77 height 9
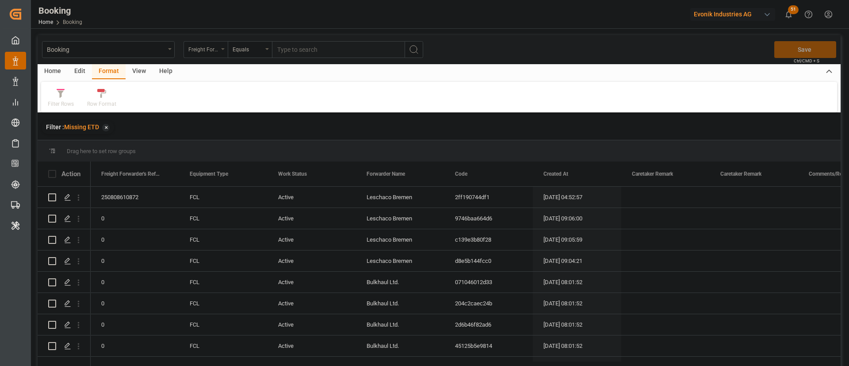
click at [200, 51] on div "Freight Forwarder's Reference No." at bounding box center [203, 48] width 30 height 10
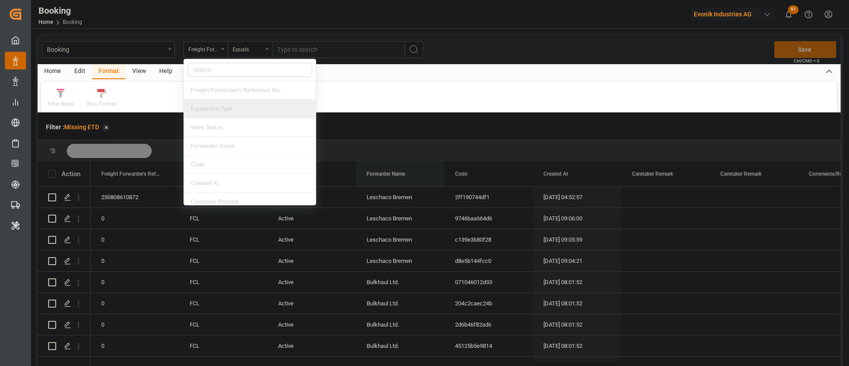
drag, startPoint x: 382, startPoint y: 176, endPoint x: 387, endPoint y: 156, distance: 20.6
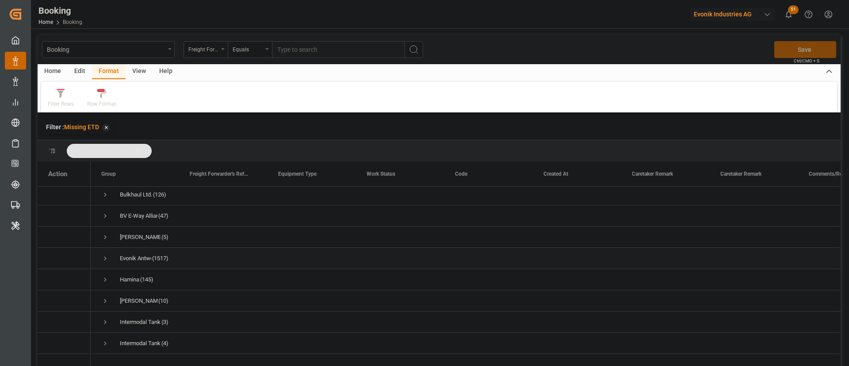
scroll to position [133, 0]
click at [200, 51] on div "Freight Forwarder's Reference No." at bounding box center [203, 48] width 30 height 10
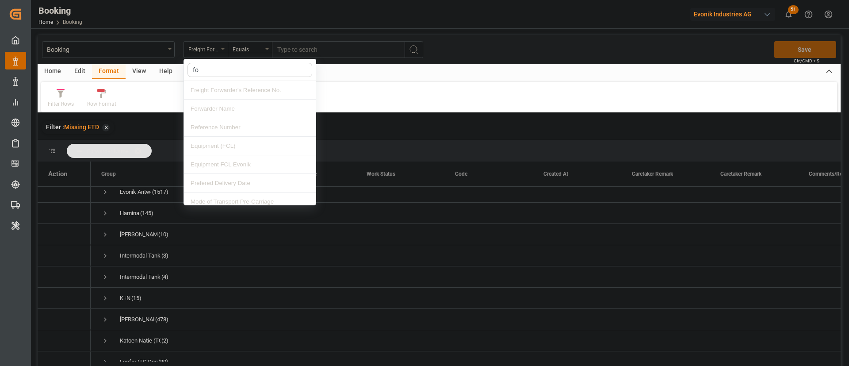
type input "for"
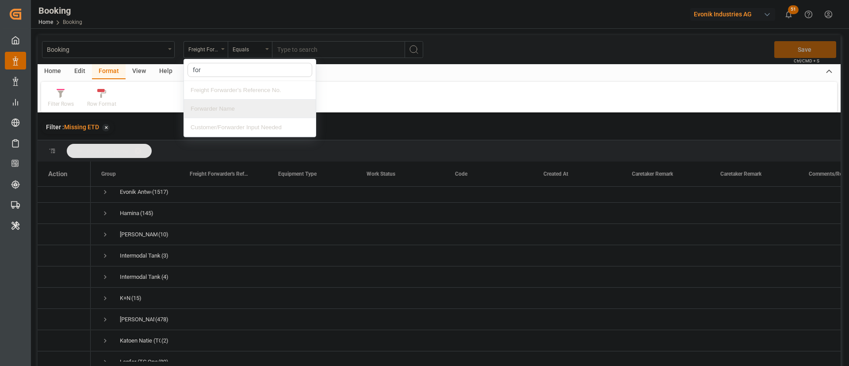
click at [220, 112] on div "Forwarder Name" at bounding box center [250, 109] width 132 height 19
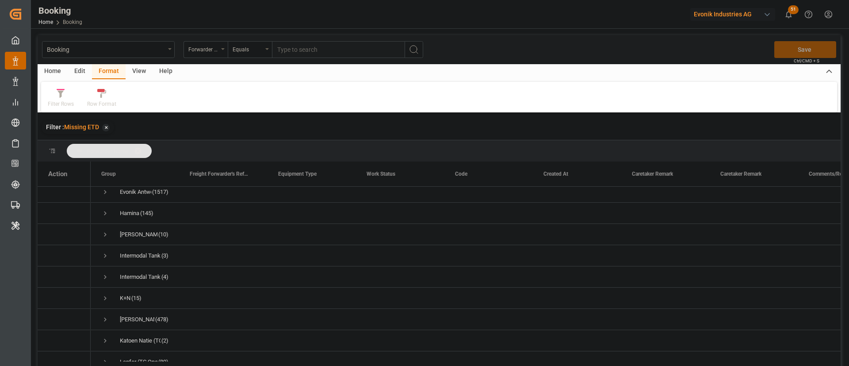
click at [141, 148] on span at bounding box center [141, 151] width 14 height 8
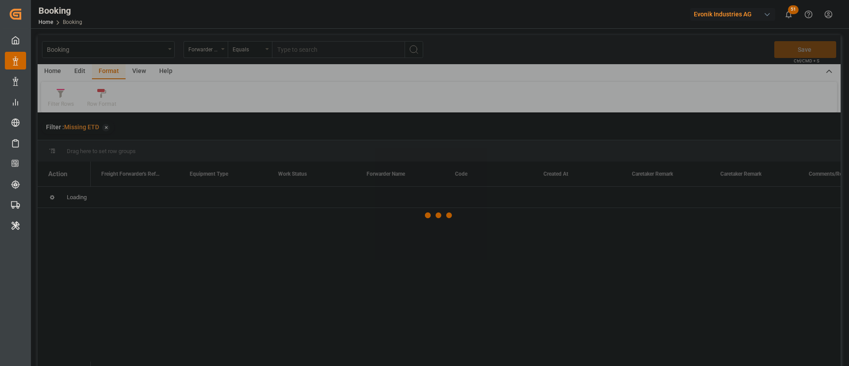
scroll to position [0, 0]
click at [321, 49] on div at bounding box center [439, 215] width 803 height 361
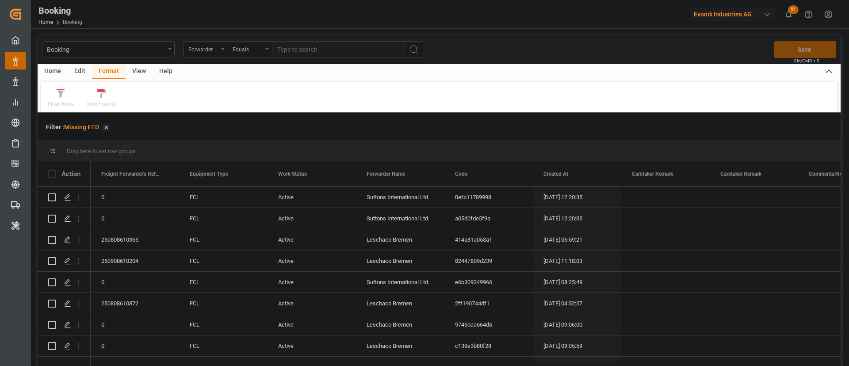
click at [348, 50] on input "text" at bounding box center [338, 49] width 133 height 17
type input "Hamina"
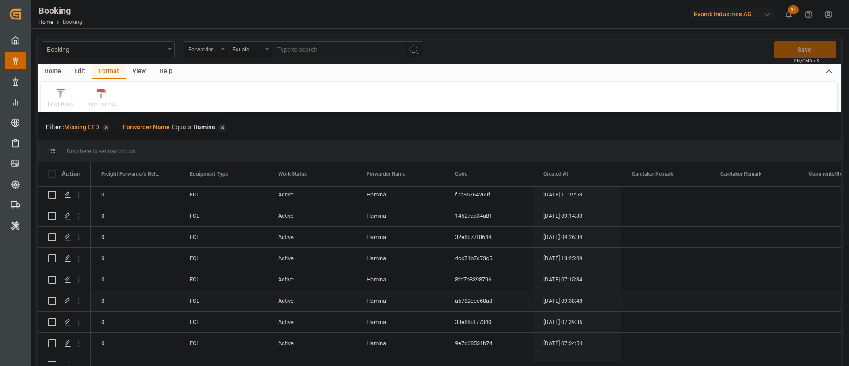
scroll to position [332, 0]
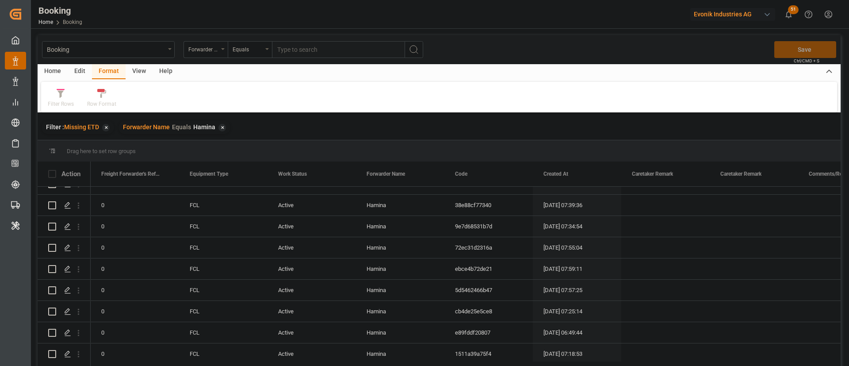
click at [138, 65] on div "View" at bounding box center [139, 71] width 27 height 15
drag, startPoint x: 138, startPoint y: 65, endPoint x: 63, endPoint y: 97, distance: 82.0
click at [63, 97] on div at bounding box center [56, 92] width 17 height 9
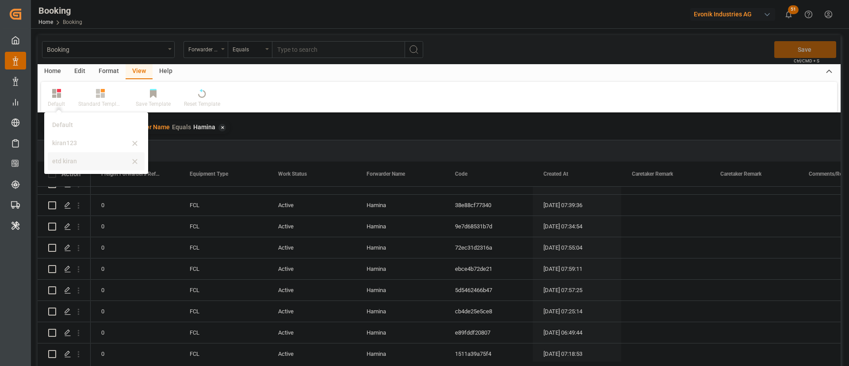
click at [70, 163] on div "etd kiran" at bounding box center [90, 161] width 77 height 9
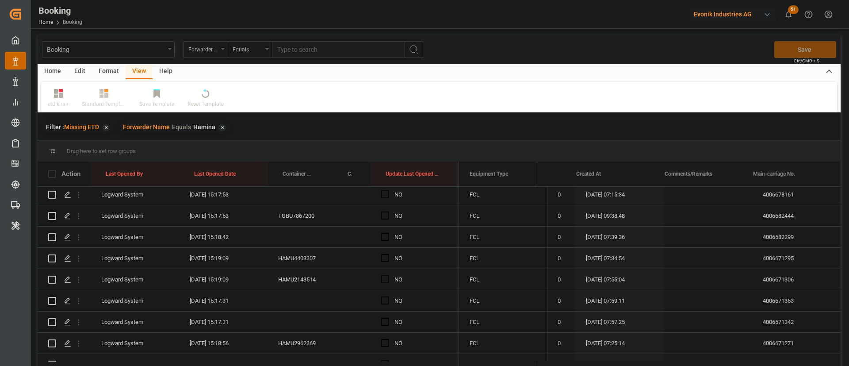
scroll to position [0, 0]
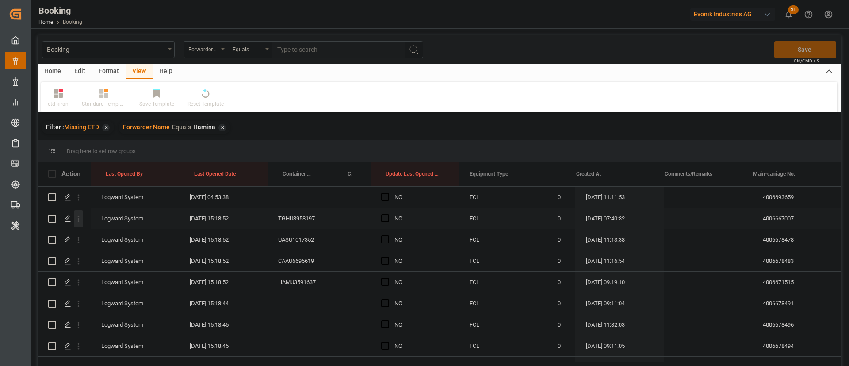
click at [80, 219] on icon "open menu" at bounding box center [78, 218] width 9 height 9
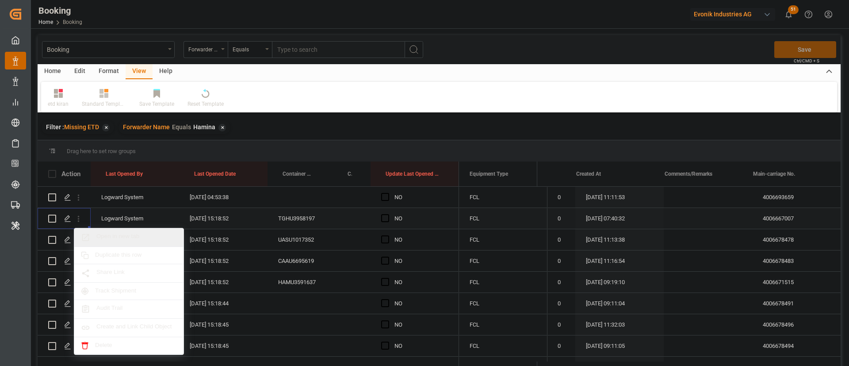
click at [130, 237] on span "Open in new tab" at bounding box center [136, 237] width 81 height 9
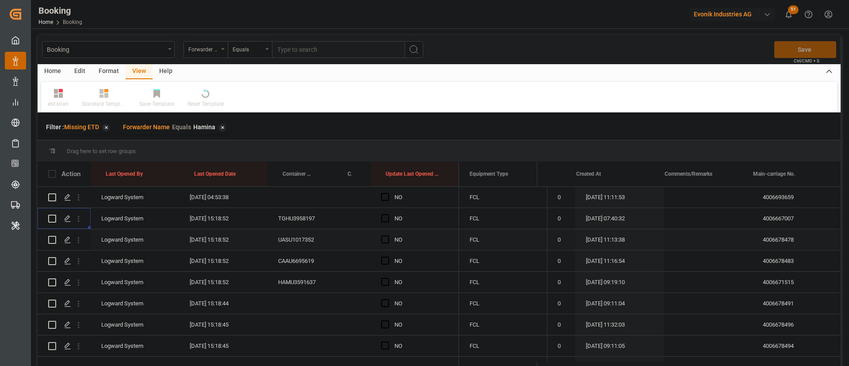
drag, startPoint x: 81, startPoint y: 237, endPoint x: 119, endPoint y: 258, distance: 44.2
click at [80, 237] on icon "open menu" at bounding box center [78, 239] width 9 height 9
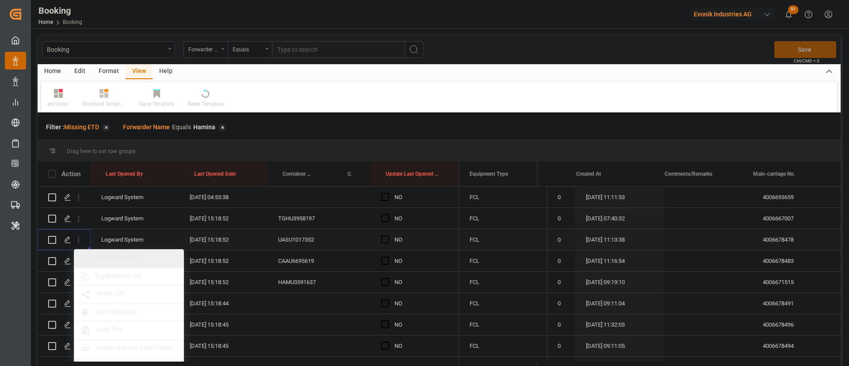
click at [120, 258] on span "Open in new tab" at bounding box center [136, 258] width 81 height 9
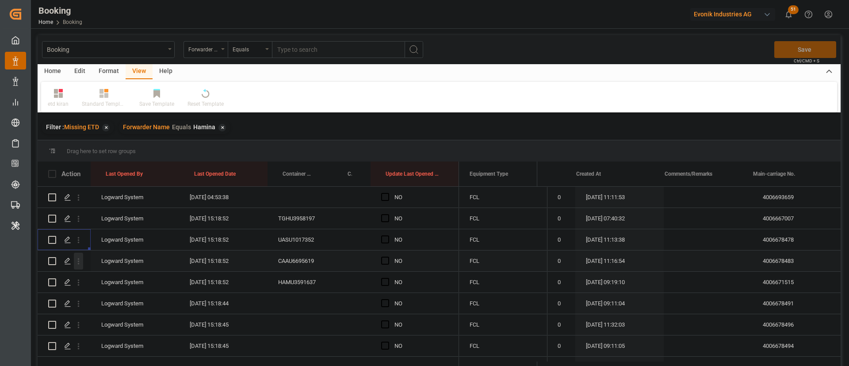
click at [79, 263] on icon "open menu" at bounding box center [79, 261] width 2 height 6
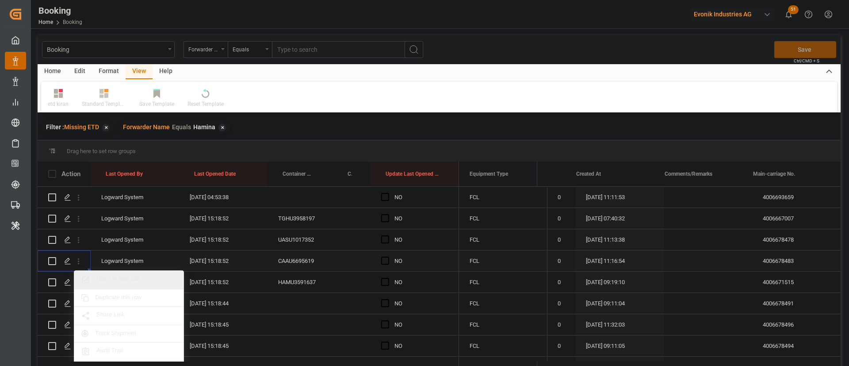
drag, startPoint x: 104, startPoint y: 273, endPoint x: 115, endPoint y: 277, distance: 11.7
click at [115, 277] on span "Open in new tab" at bounding box center [136, 279] width 81 height 9
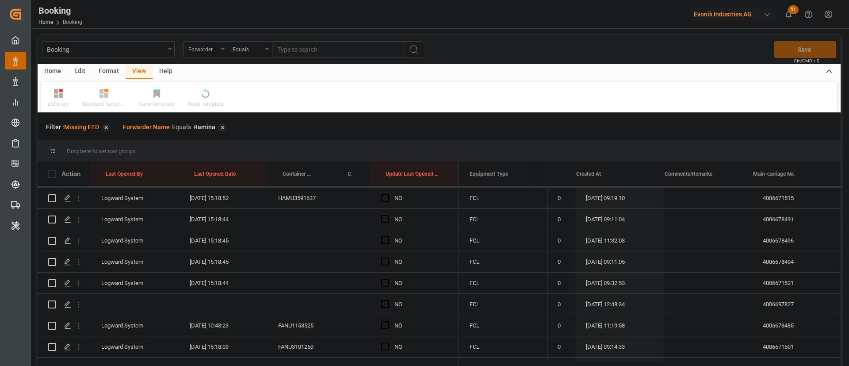
scroll to position [66, 0]
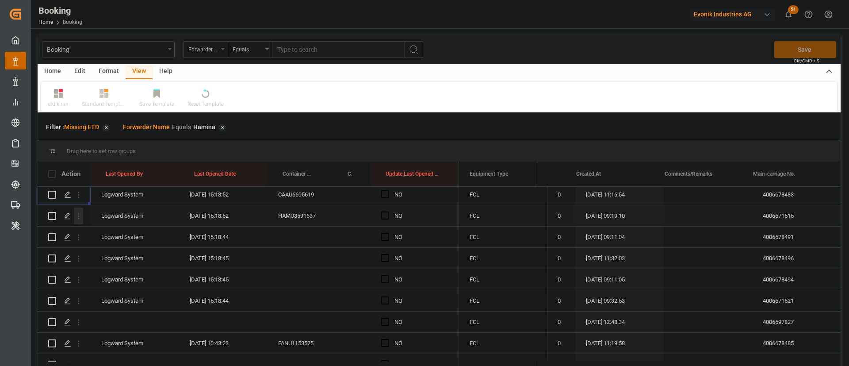
click at [81, 220] on icon "open menu" at bounding box center [78, 215] width 9 height 9
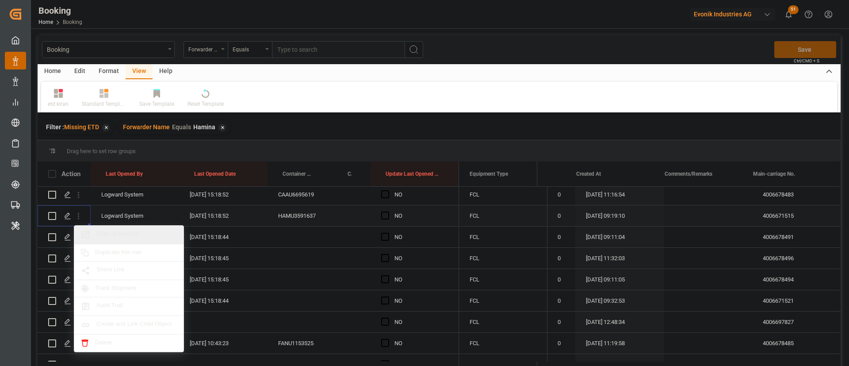
click at [123, 235] on span "Open in new tab" at bounding box center [136, 234] width 81 height 9
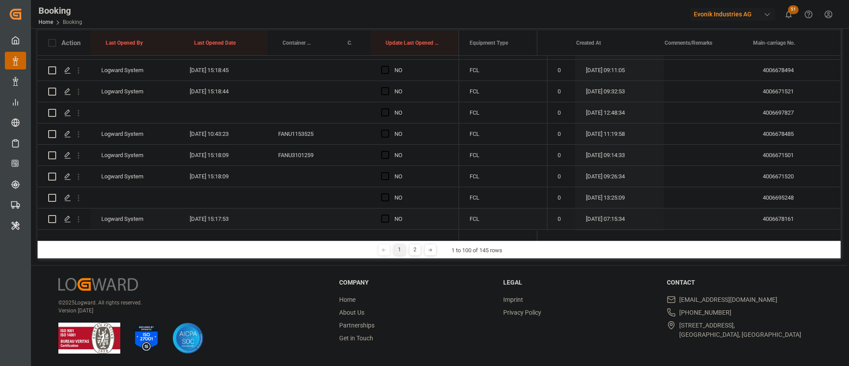
scroll to position [199, 0]
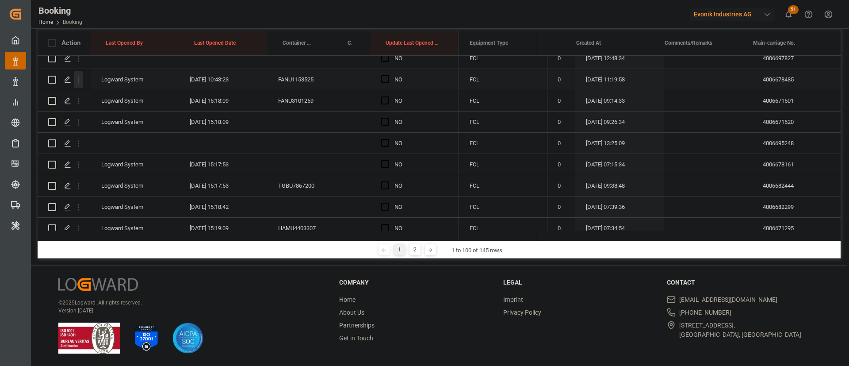
click at [79, 78] on icon "open menu" at bounding box center [78, 79] width 9 height 9
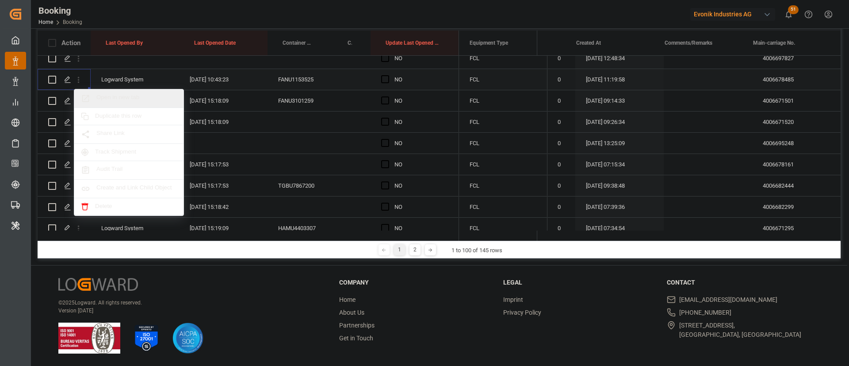
click at [122, 94] on span "Open in new tab" at bounding box center [136, 98] width 81 height 9
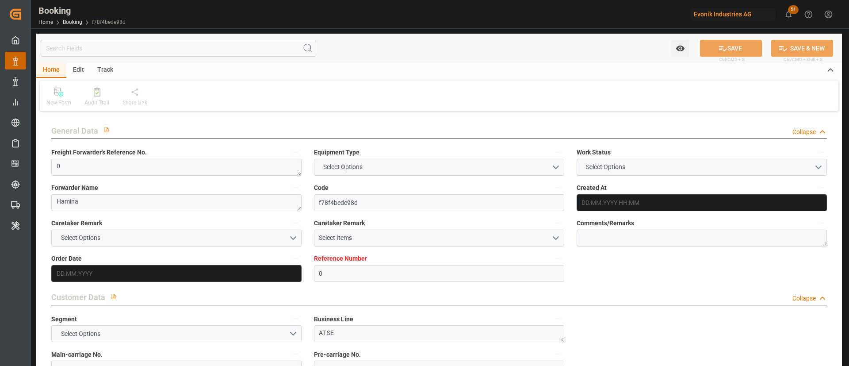
type input "0"
type input "NLRTM"
type input "CNSHA"
type input "[DATE] 07:40"
type input "[DATE]"
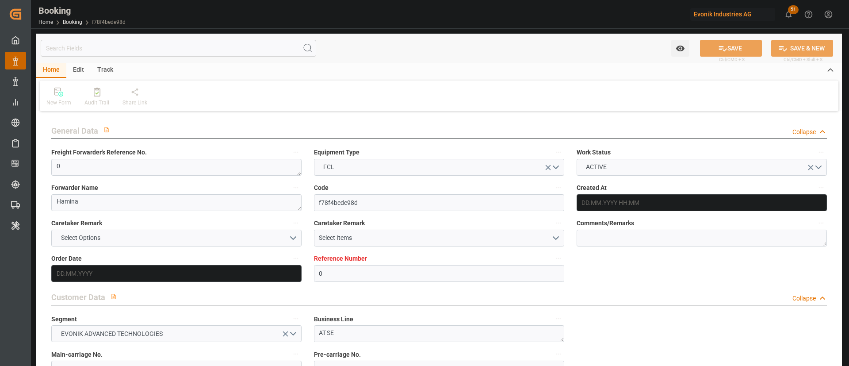
type input "[DATE]"
type input "[DATE] 15:18"
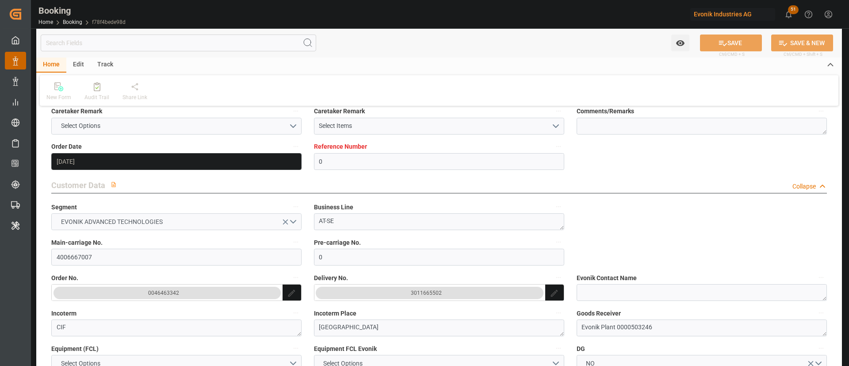
scroll to position [133, 0]
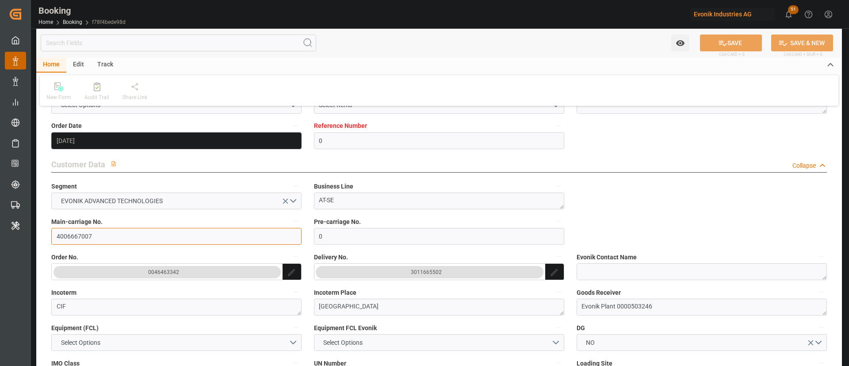
click at [110, 231] on input "4006667007" at bounding box center [176, 236] width 250 height 17
click at [427, 275] on div "3011665502" at bounding box center [426, 272] width 31 height 9
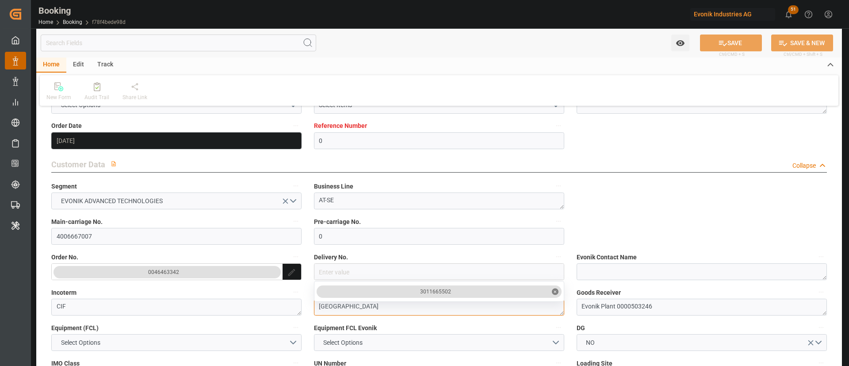
drag, startPoint x: 466, startPoint y: 302, endPoint x: 456, endPoint y: 290, distance: 15.4
drag, startPoint x: 456, startPoint y: 290, endPoint x: 411, endPoint y: 282, distance: 46.3
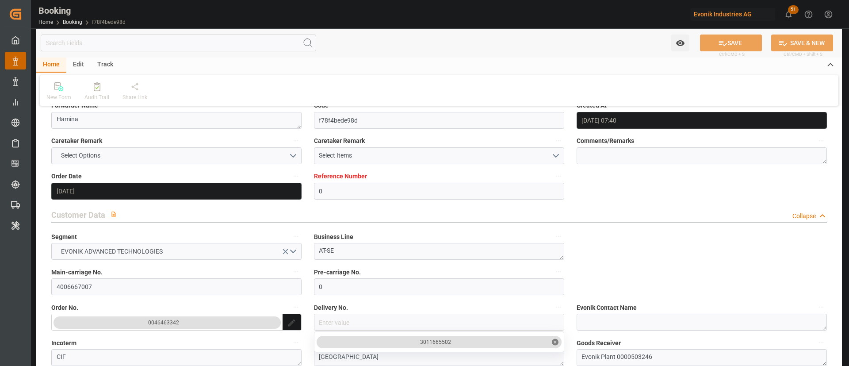
scroll to position [199, 0]
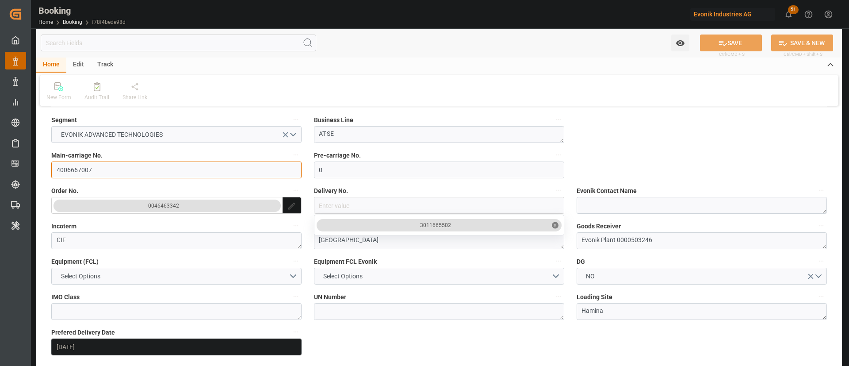
click at [104, 167] on input "4006667007" at bounding box center [176, 169] width 250 height 17
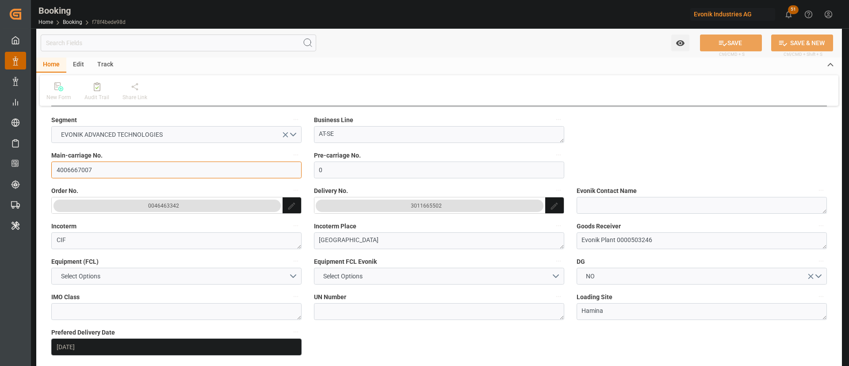
click at [104, 167] on input "4006667007" at bounding box center [176, 169] width 250 height 17
click at [428, 209] on div "3011665502" at bounding box center [426, 205] width 31 height 9
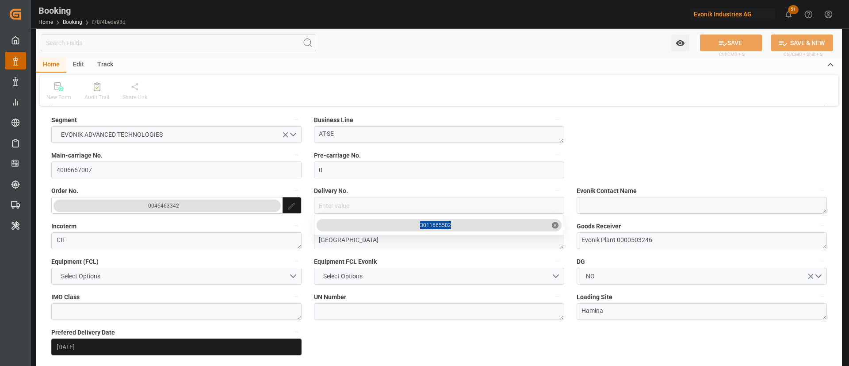
drag, startPoint x: 464, startPoint y: 219, endPoint x: 407, endPoint y: 222, distance: 56.7
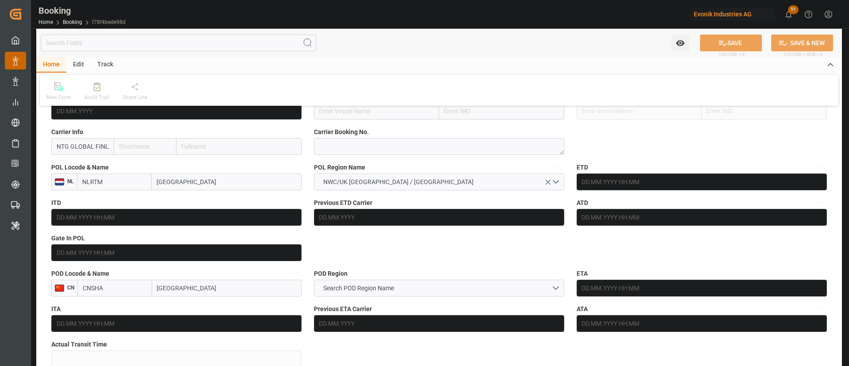
scroll to position [531, 0]
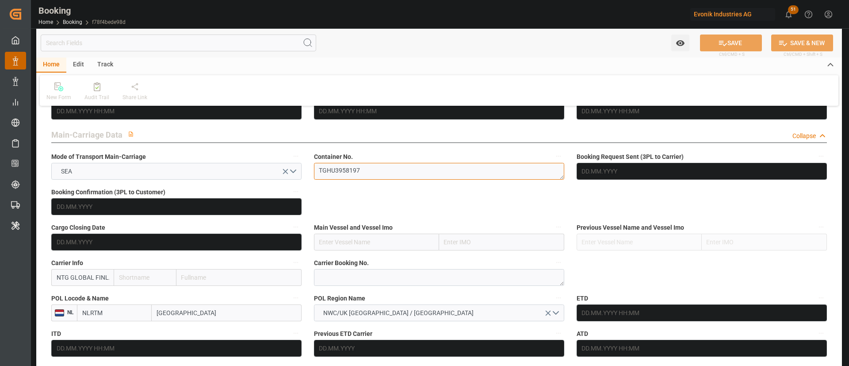
click at [352, 176] on textarea "TGHU3958197" at bounding box center [439, 171] width 250 height 17
click at [351, 176] on textarea "TGHU3958197" at bounding box center [439, 171] width 250 height 17
click at [367, 174] on textarea "TGHU3958197" at bounding box center [439, 171] width 250 height 17
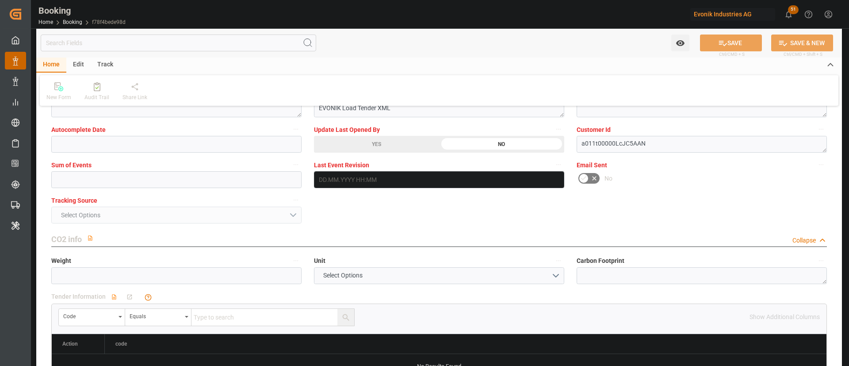
scroll to position [1792, 0]
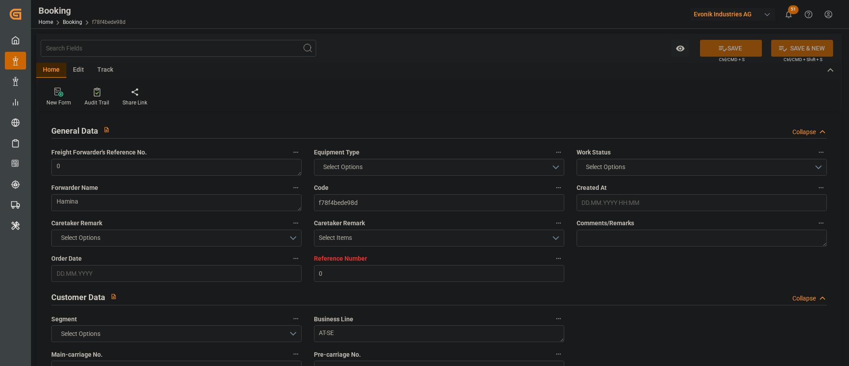
type input "0"
type input "NLRTM"
type input "CNSHA"
type input "[DATE] 07:40"
type input "[DATE]"
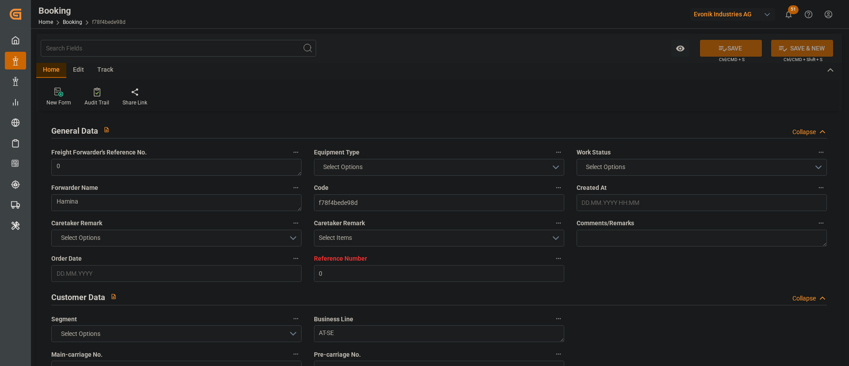
type input "[DATE]"
type input "[DATE] 15:18"
click at [74, 21] on link "Booking" at bounding box center [72, 22] width 19 height 6
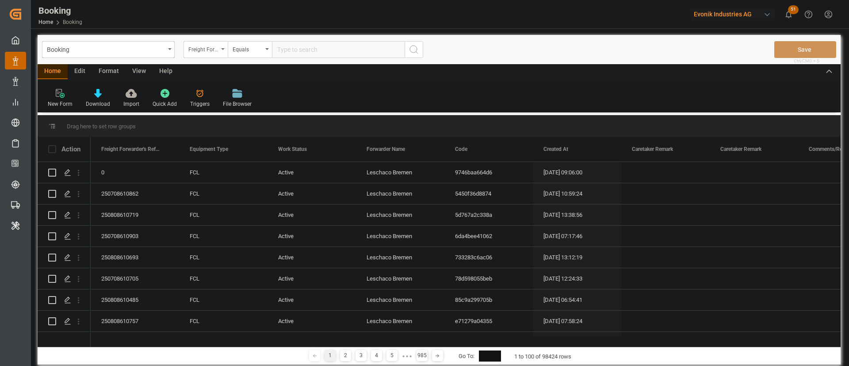
click at [214, 46] on div "Freight Forwarder's Reference No." at bounding box center [203, 48] width 30 height 10
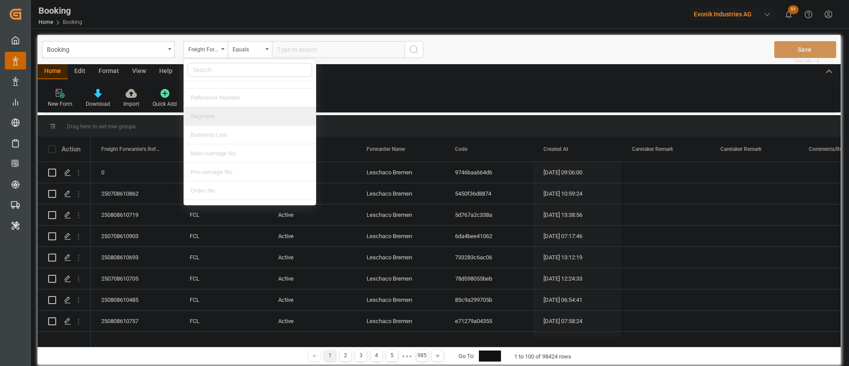
scroll to position [199, 0]
click at [250, 138] on div "Main-carriage No." at bounding box center [250, 132] width 132 height 19
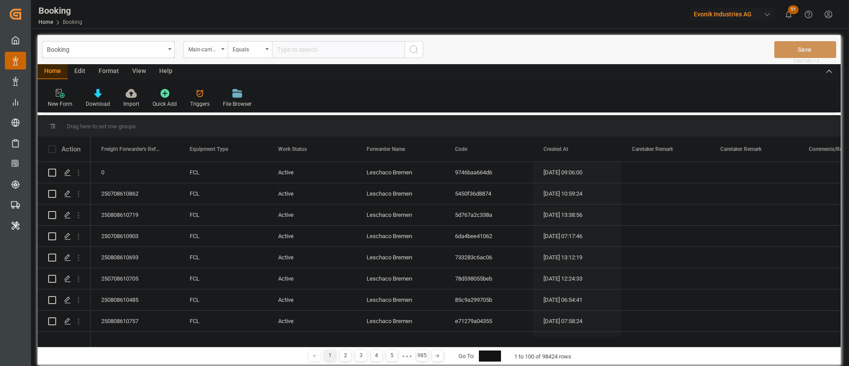
click at [321, 55] on input "text" at bounding box center [338, 49] width 133 height 17
paste input "4006667007"
type input "4006667007"
click at [408, 46] on button "search button" at bounding box center [414, 49] width 19 height 17
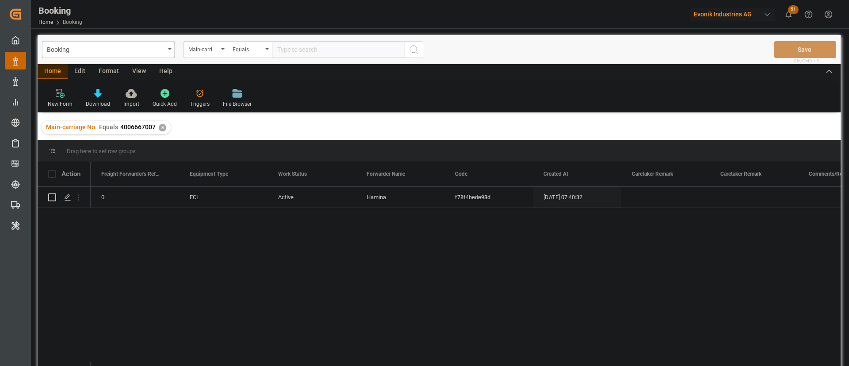
paste input "4006678478"
click at [309, 55] on input "4006678478" at bounding box center [338, 49] width 133 height 17
type input "4006678478"
click at [414, 54] on icon "search button" at bounding box center [414, 49] width 11 height 11
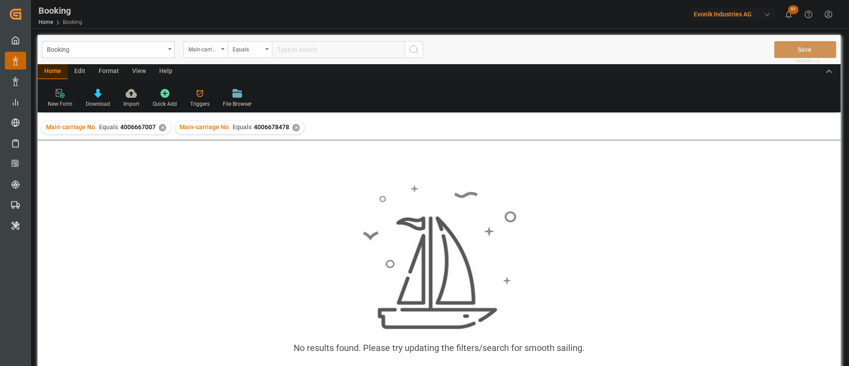
click at [162, 127] on div "✕" at bounding box center [163, 128] width 8 height 8
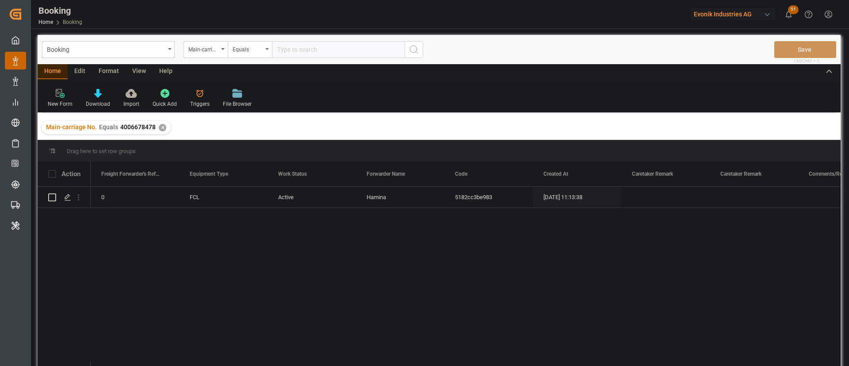
click at [323, 51] on input "text" at bounding box center [338, 49] width 133 height 17
paste input "4006678483"
type input "4006678483"
click at [425, 49] on div "Booking Main-carriage No. Equals 4006678483 Save Ctrl/CMD + S" at bounding box center [439, 49] width 803 height 29
click at [411, 55] on button "search button" at bounding box center [414, 49] width 19 height 17
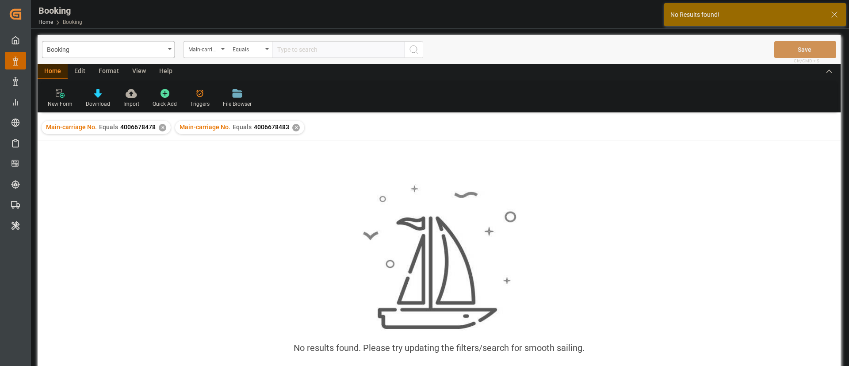
click at [162, 129] on div "✕" at bounding box center [163, 128] width 8 height 8
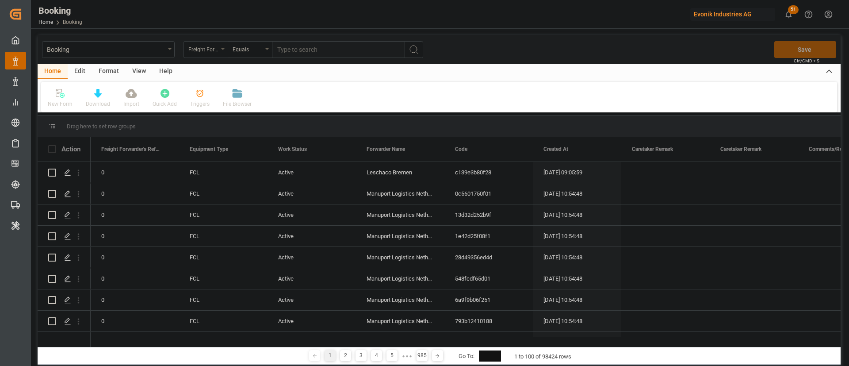
click at [206, 45] on div "Freight Forwarder's Reference No." at bounding box center [203, 48] width 30 height 10
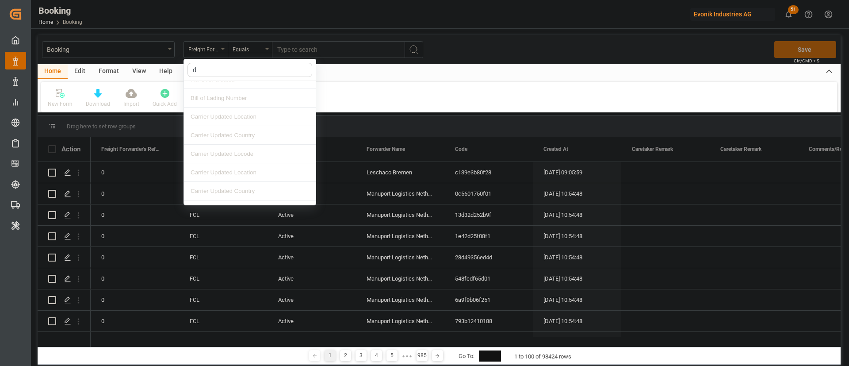
type input "de"
click at [227, 178] on div "Delivery No." at bounding box center [250, 183] width 132 height 19
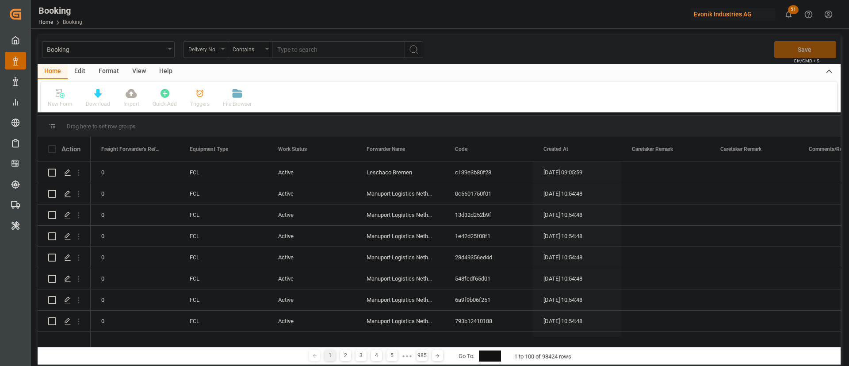
click at [336, 51] on input "text" at bounding box center [338, 49] width 133 height 17
paste input "3011665502"
type input "3011665502"
click at [413, 43] on button "search button" at bounding box center [414, 49] width 19 height 17
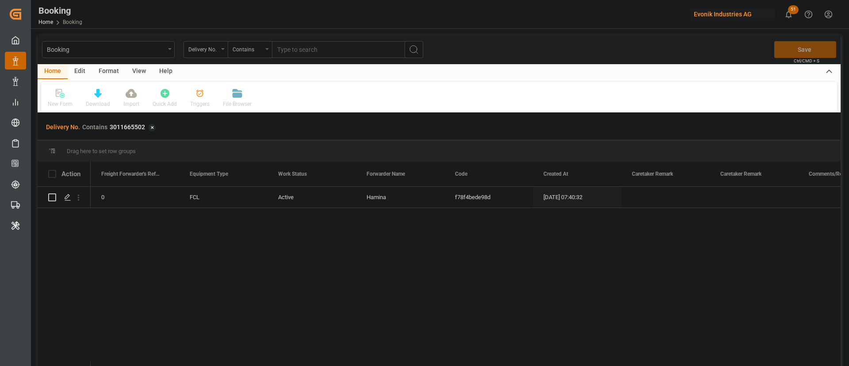
click at [360, 46] on input "text" at bounding box center [338, 49] width 133 height 17
paste input "3011696076"
type input "3011696076"
click at [418, 45] on icon "search button" at bounding box center [414, 49] width 11 height 11
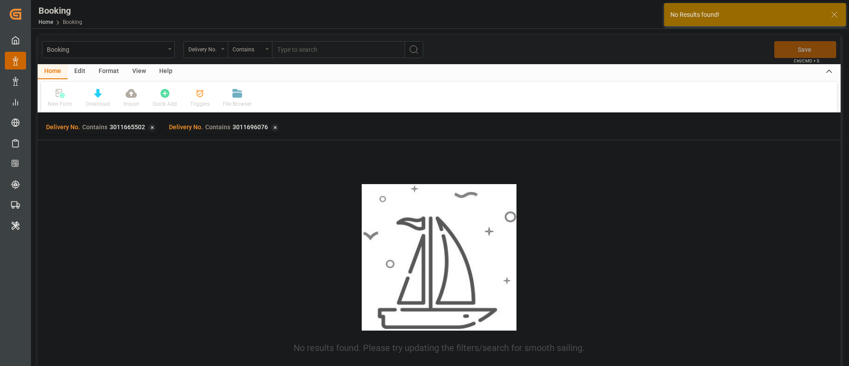
click at [150, 126] on div "✕" at bounding box center [152, 128] width 8 height 8
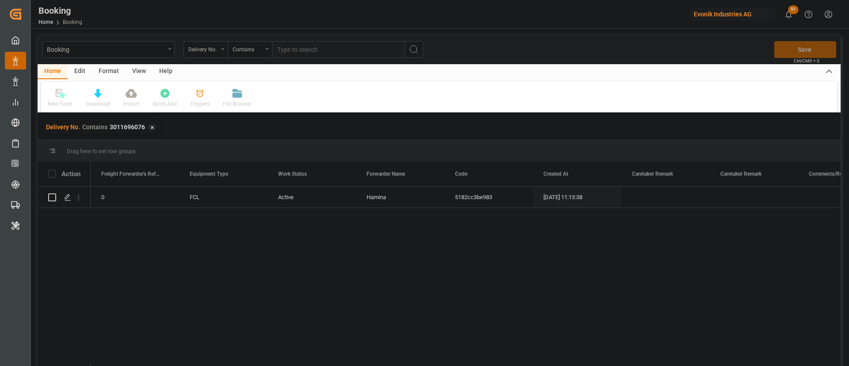
click at [301, 47] on input "text" at bounding box center [338, 49] width 133 height 17
paste input "3011696093"
type input "3011696093"
click at [410, 51] on icon "search button" at bounding box center [414, 49] width 11 height 11
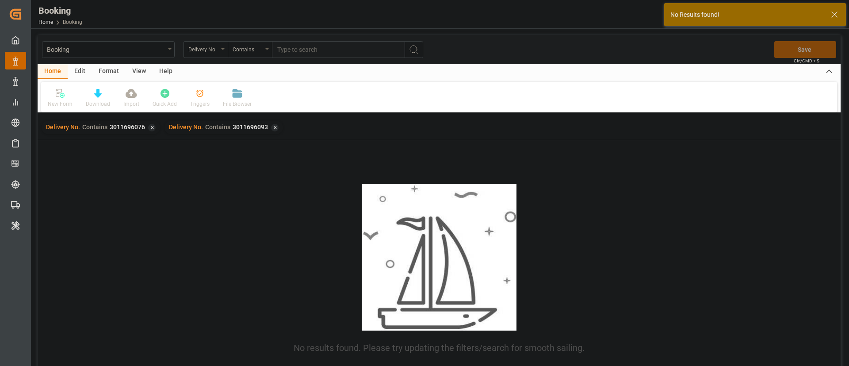
click at [152, 129] on div "✕" at bounding box center [152, 128] width 8 height 8
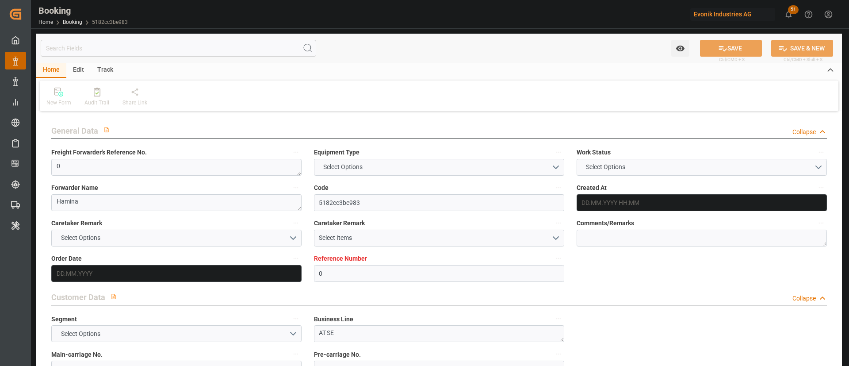
type input "0"
type input "NLRTM"
type input "BRSSZ"
type input "[DATE] 11:13"
type input "[DATE]"
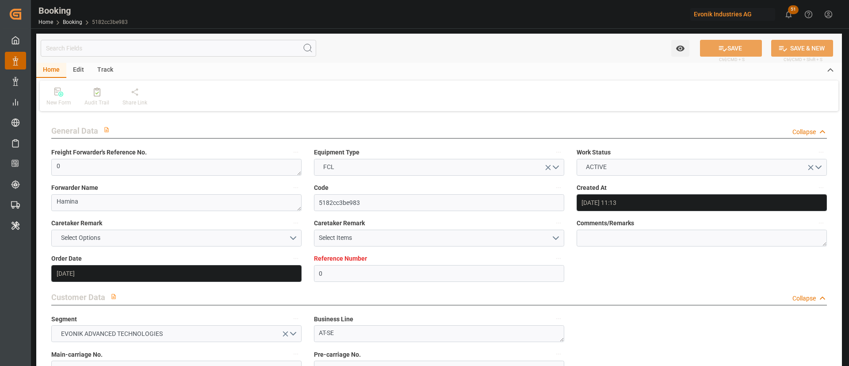
type input "[DATE]"
type input "[DATE] 15:18"
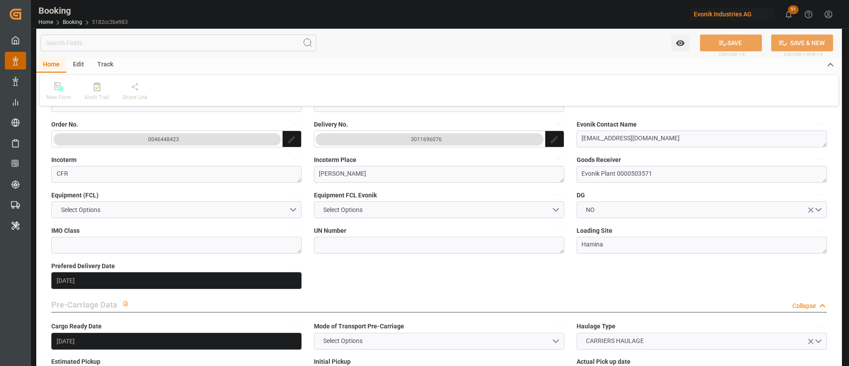
scroll to position [465, 0]
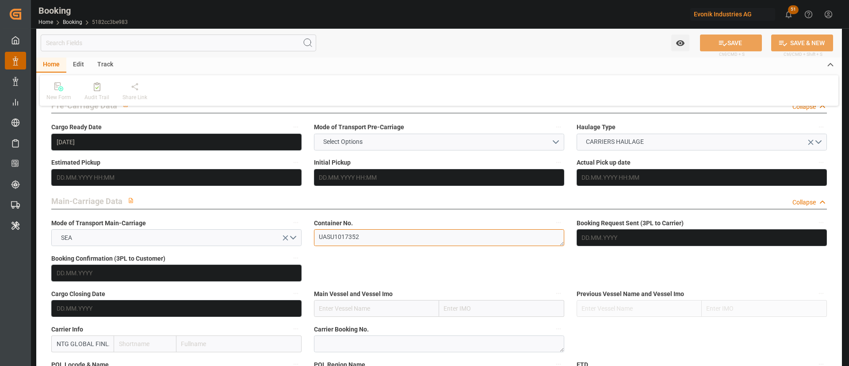
click at [384, 239] on textarea "UASU1017352" at bounding box center [439, 237] width 250 height 17
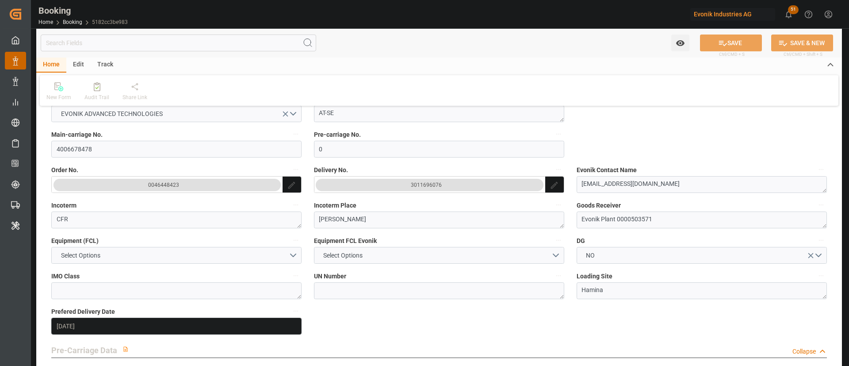
scroll to position [199, 0]
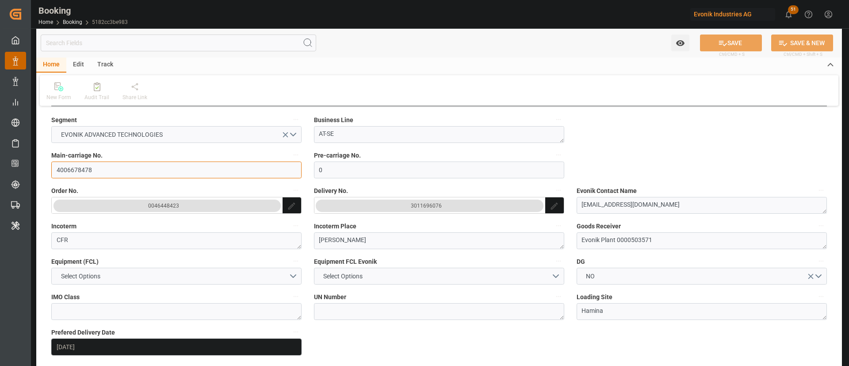
click at [124, 174] on input "4006678478" at bounding box center [176, 169] width 250 height 17
click at [124, 173] on input "4006678478" at bounding box center [176, 169] width 250 height 17
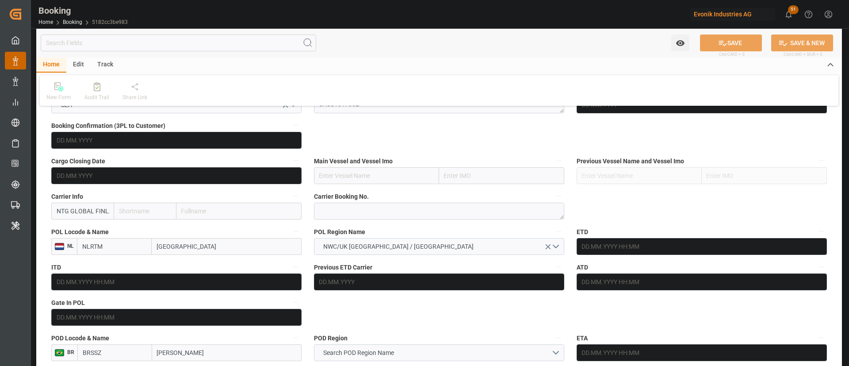
scroll to position [531, 0]
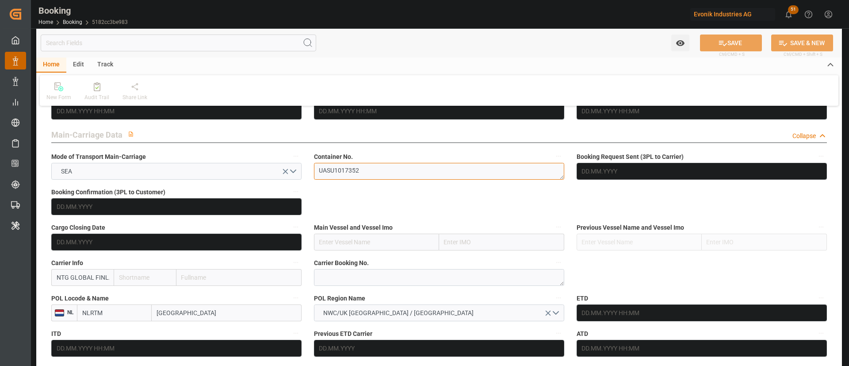
click at [388, 178] on textarea "UASU1017352" at bounding box center [439, 171] width 250 height 17
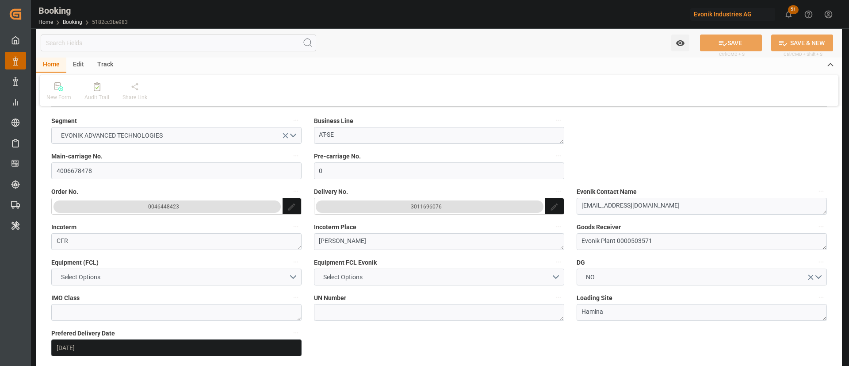
scroll to position [133, 0]
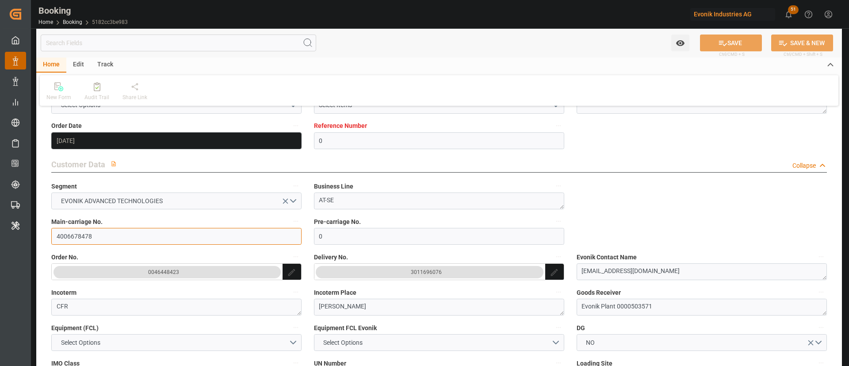
click at [115, 243] on input "4006678478" at bounding box center [176, 236] width 250 height 17
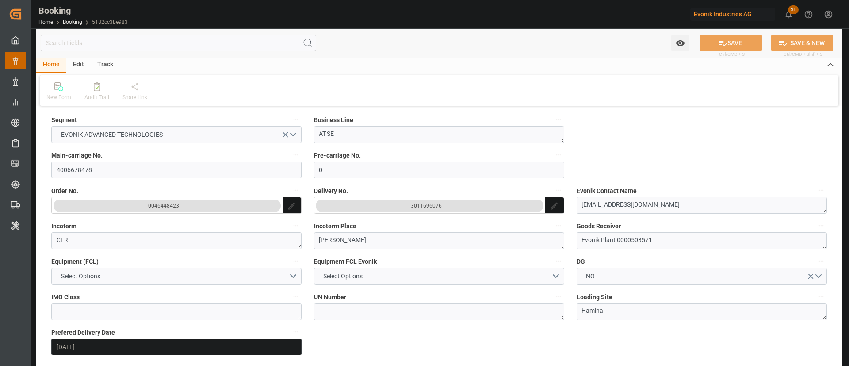
click at [432, 207] on div "3011696076" at bounding box center [426, 205] width 31 height 9
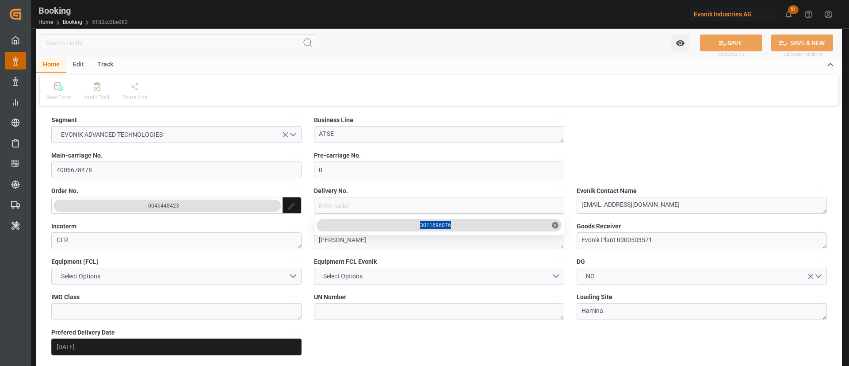
drag, startPoint x: 455, startPoint y: 222, endPoint x: 419, endPoint y: 226, distance: 35.6
copy div "3011696076"
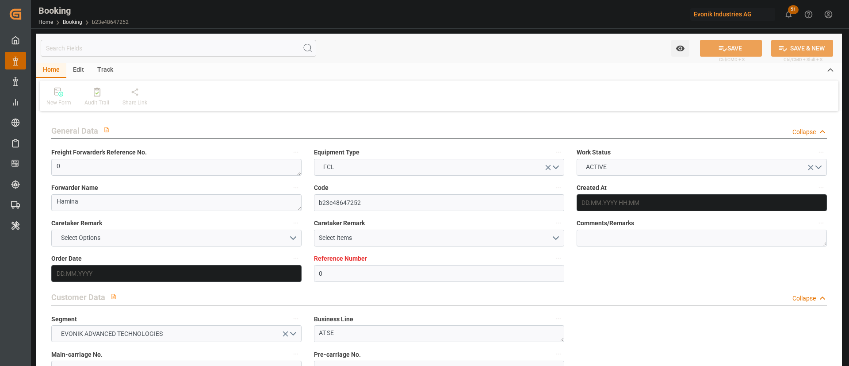
type input "0"
type input "NLRTM"
type input "BRSSZ"
type input "[DATE] 11:16"
type input "[DATE]"
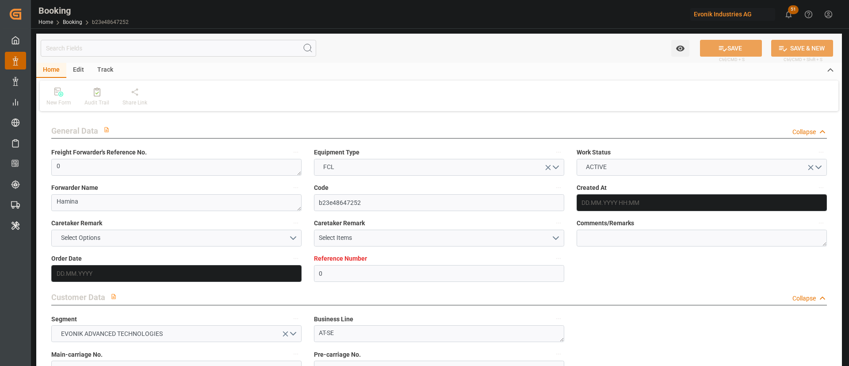
type input "[DATE]"
type input "[DATE] 15:18"
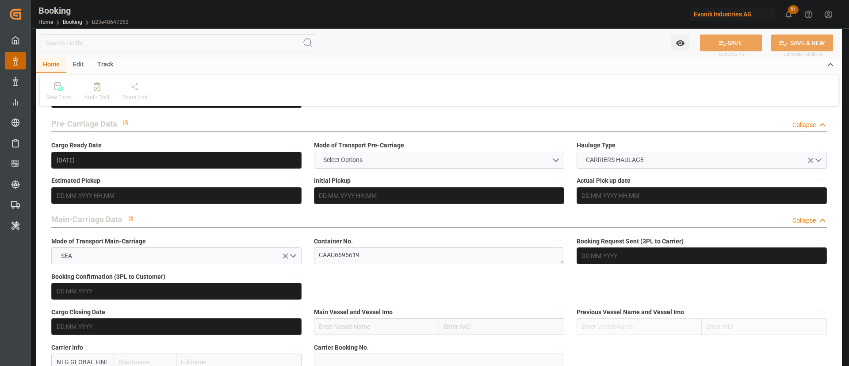
scroll to position [465, 0]
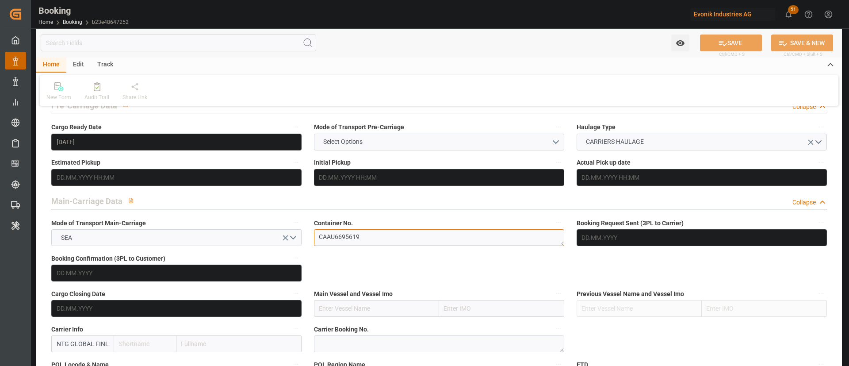
click at [392, 236] on textarea "CAAU6695619" at bounding box center [439, 237] width 250 height 17
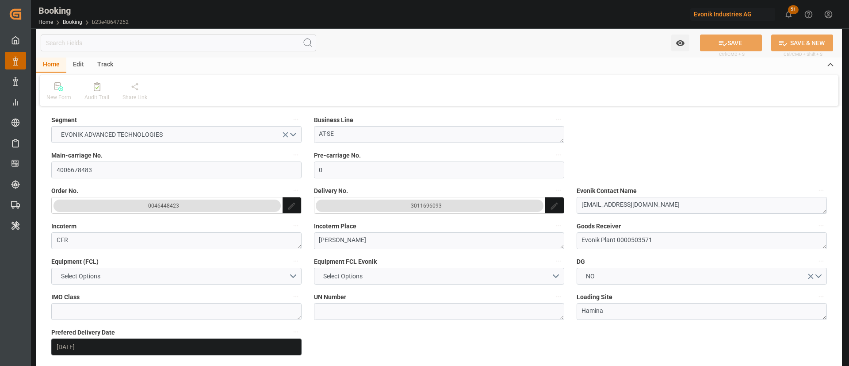
scroll to position [133, 0]
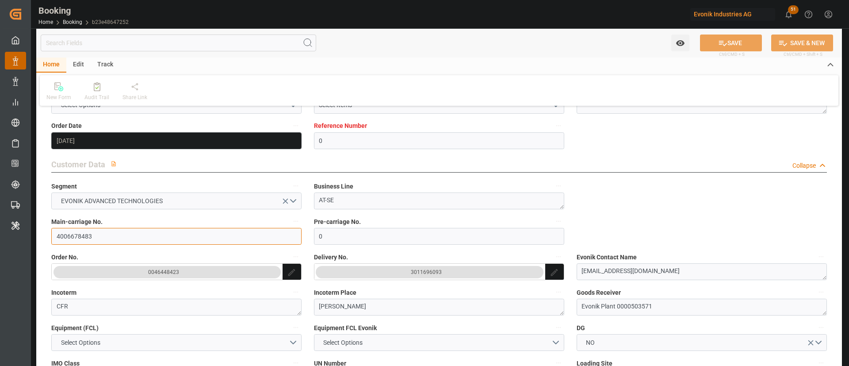
click at [119, 240] on input "4006678483" at bounding box center [176, 236] width 250 height 17
click at [425, 271] on div "3011696093" at bounding box center [426, 272] width 31 height 9
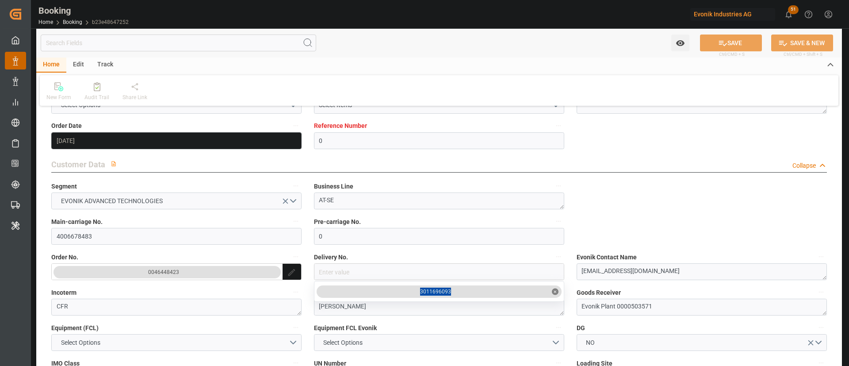
drag, startPoint x: 457, startPoint y: 294, endPoint x: 412, endPoint y: 297, distance: 44.3
copy div "3011696093"
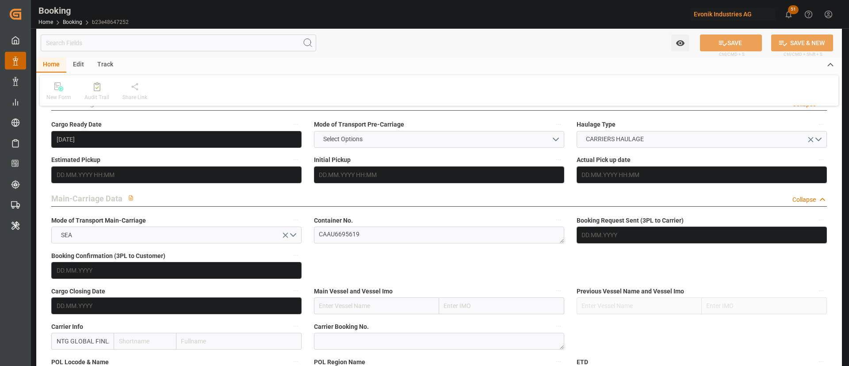
scroll to position [465, 0]
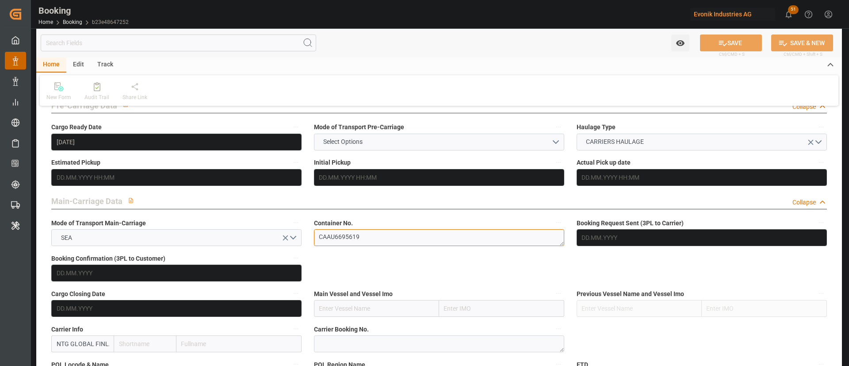
click at [341, 236] on textarea "CAAU6695619" at bounding box center [439, 237] width 250 height 17
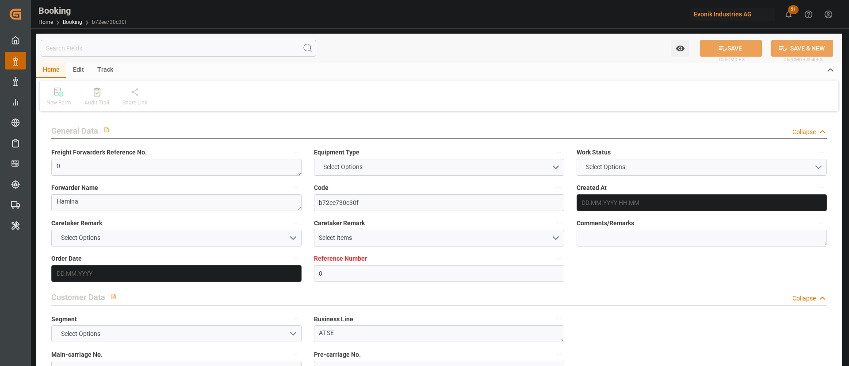
type input "0"
type input "NLRTM"
type input "BRSSZ"
type input "[DATE] 09:19"
type input "[DATE]"
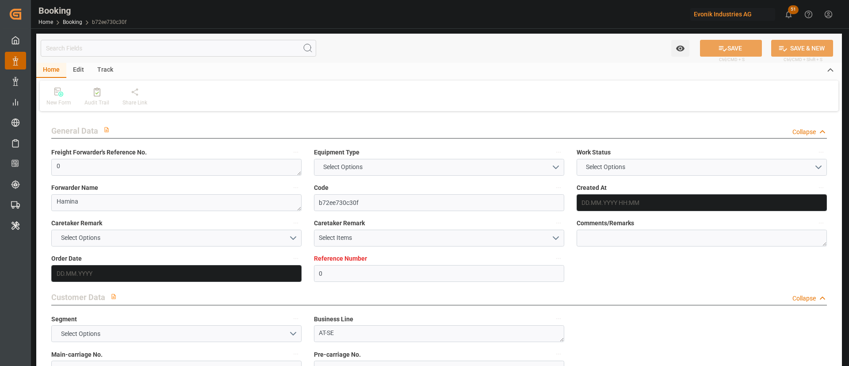
type input "[DATE]"
type input "[DATE] 15:18"
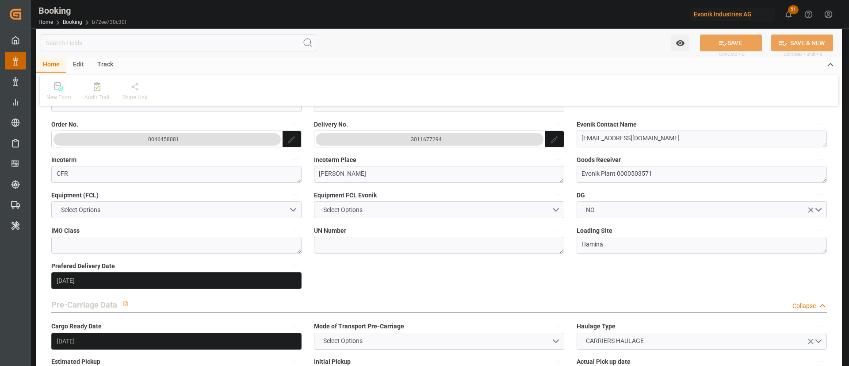
scroll to position [465, 0]
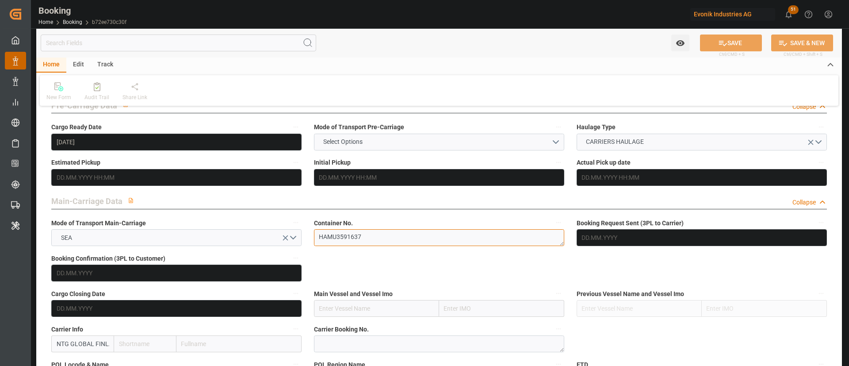
click at [361, 238] on textarea "HAMU3591637" at bounding box center [439, 237] width 250 height 17
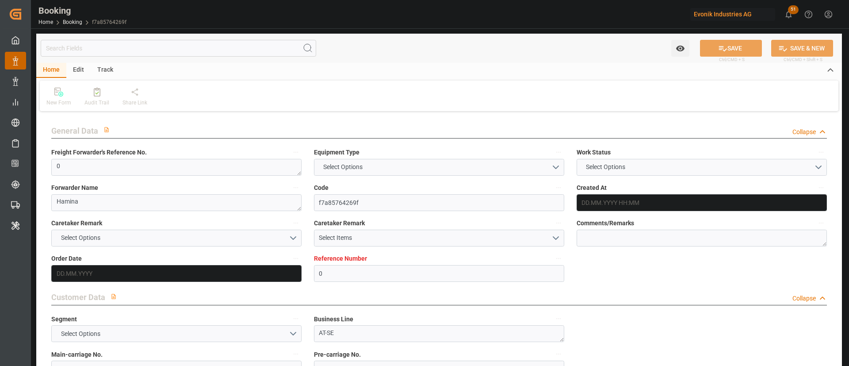
type input "0"
type input "NLRTM"
type input "BRSSZ"
type input "[DATE] 11:19"
type input "[DATE]"
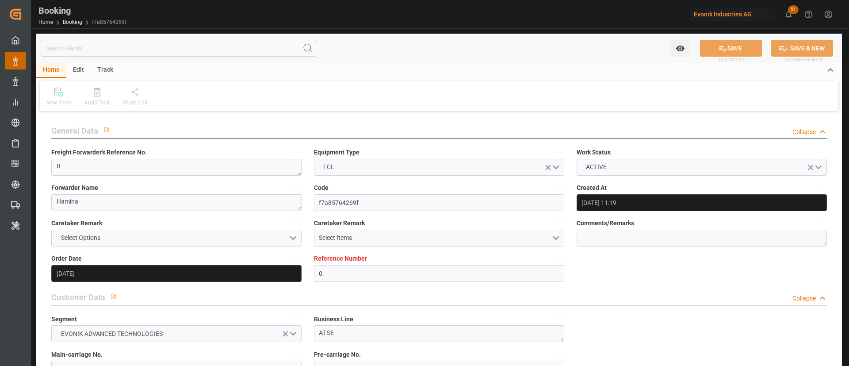
type input "[DATE]"
type input "[DATE] 10:43"
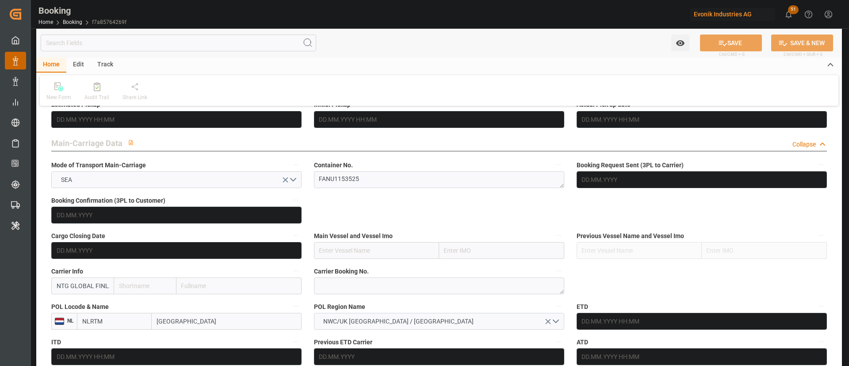
scroll to position [465, 0]
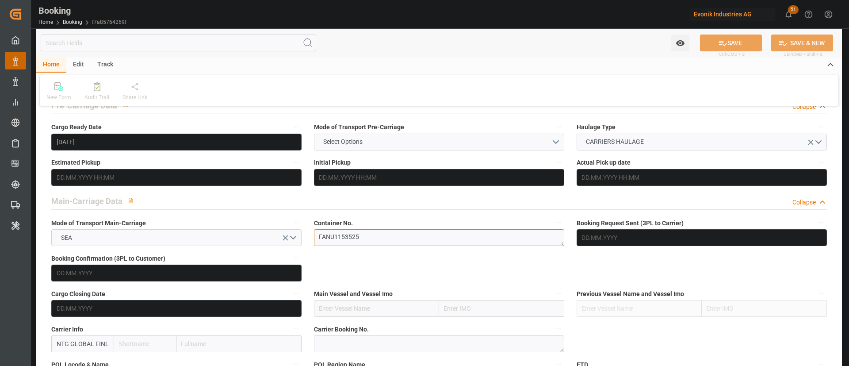
click at [354, 239] on textarea "FANU1153525" at bounding box center [439, 237] width 250 height 17
